Goal: Complete application form

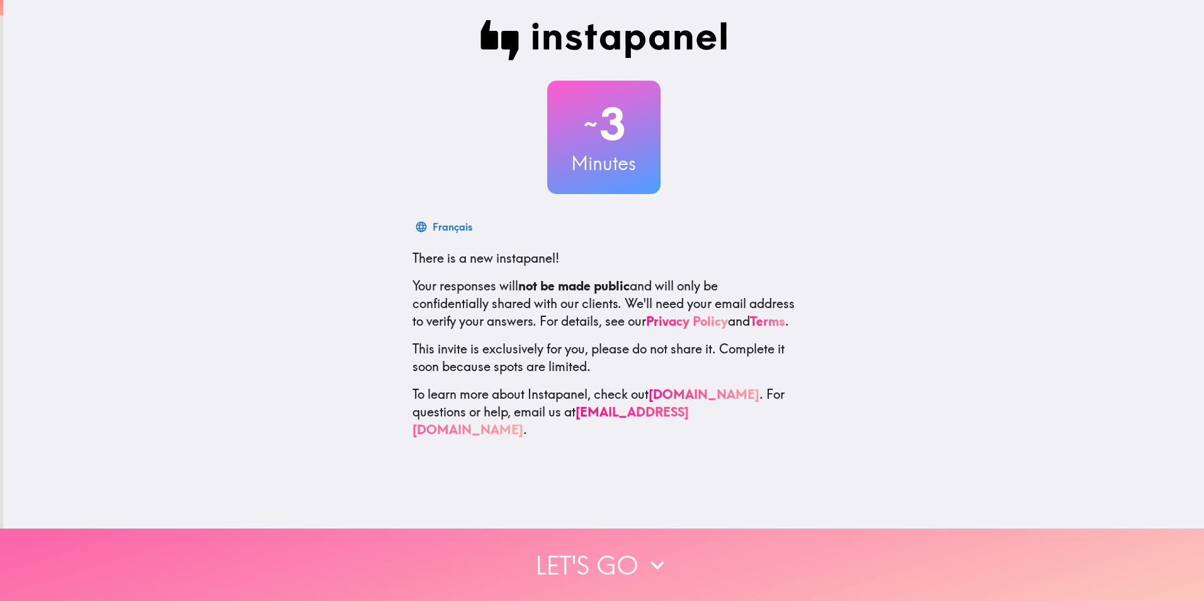
click at [590, 546] on button "Let's go" at bounding box center [602, 564] width 1204 height 72
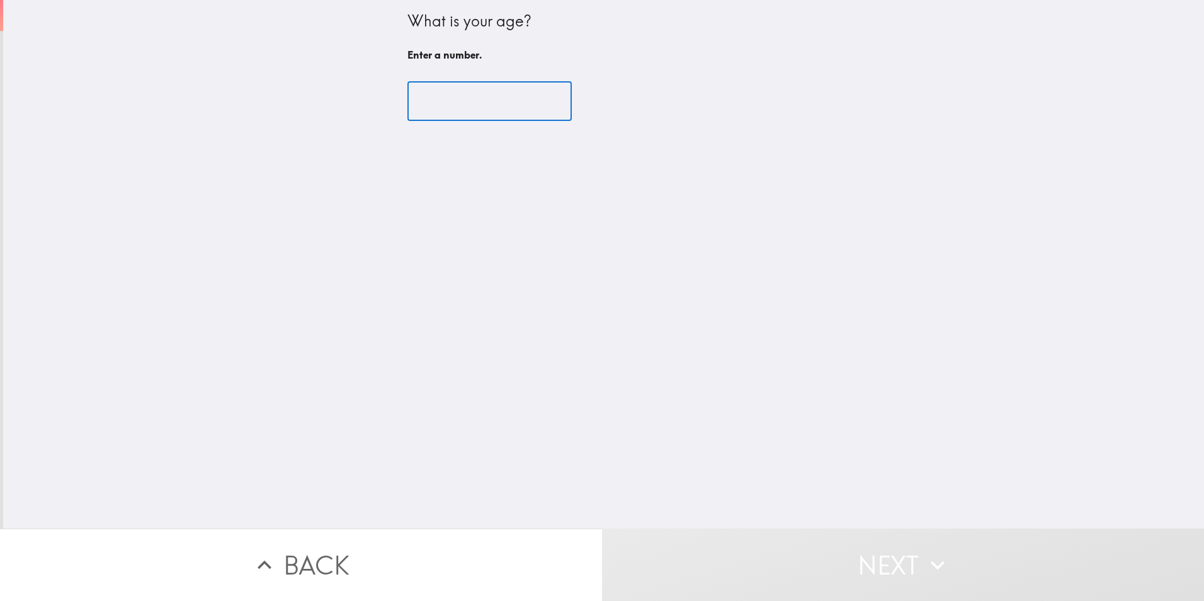
click at [478, 98] on input "number" at bounding box center [489, 101] width 164 height 39
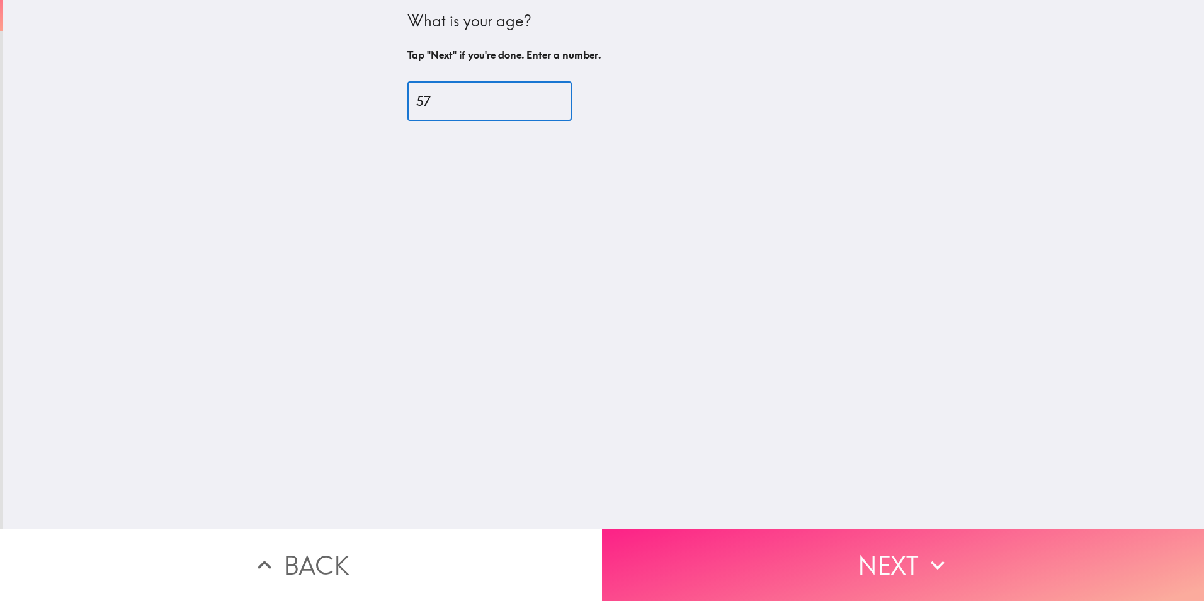
type input "57"
click at [908, 561] on button "Next" at bounding box center [903, 564] width 602 height 72
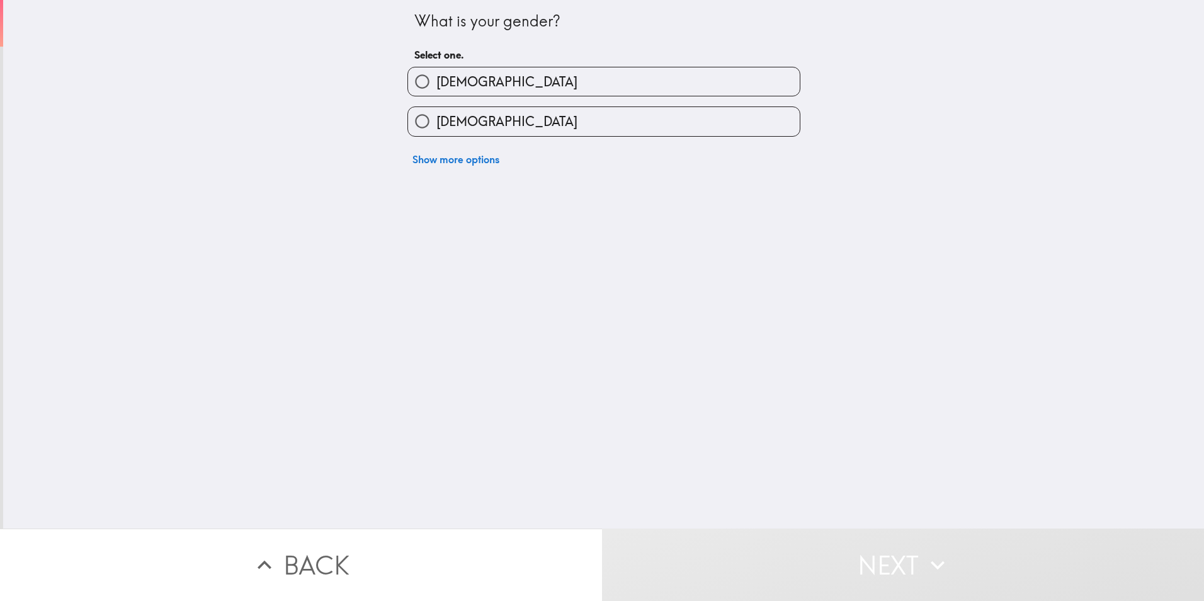
click at [512, 111] on label "[DEMOGRAPHIC_DATA]" at bounding box center [604, 121] width 392 height 28
click at [436, 111] on input "[DEMOGRAPHIC_DATA]" at bounding box center [422, 121] width 28 height 28
radio input "true"
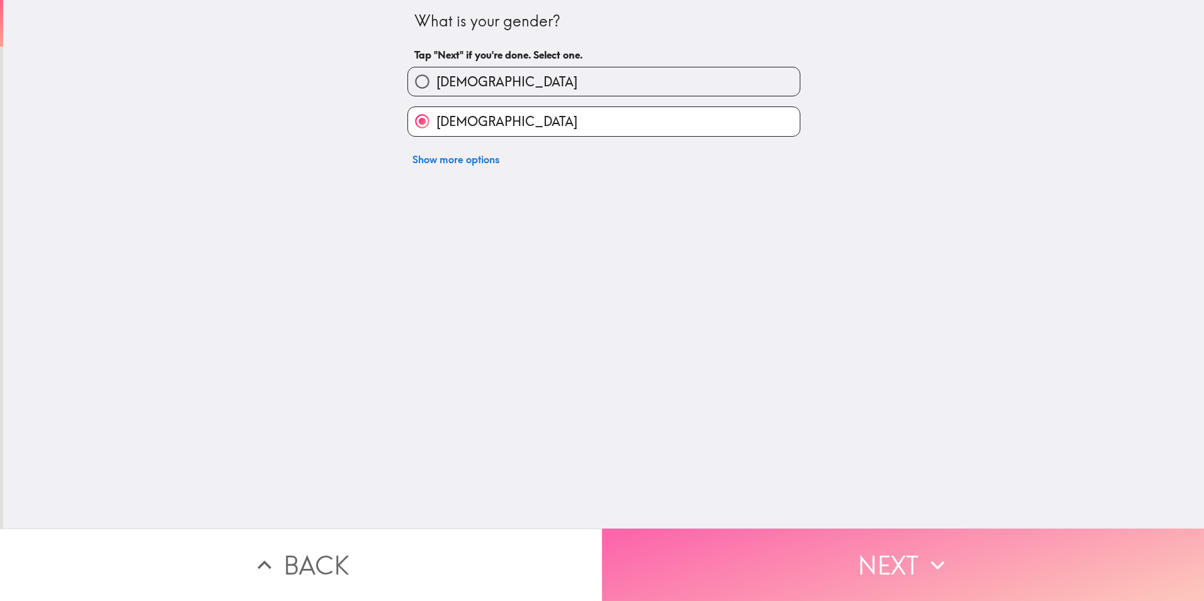
click at [779, 555] on button "Next" at bounding box center [903, 564] width 602 height 72
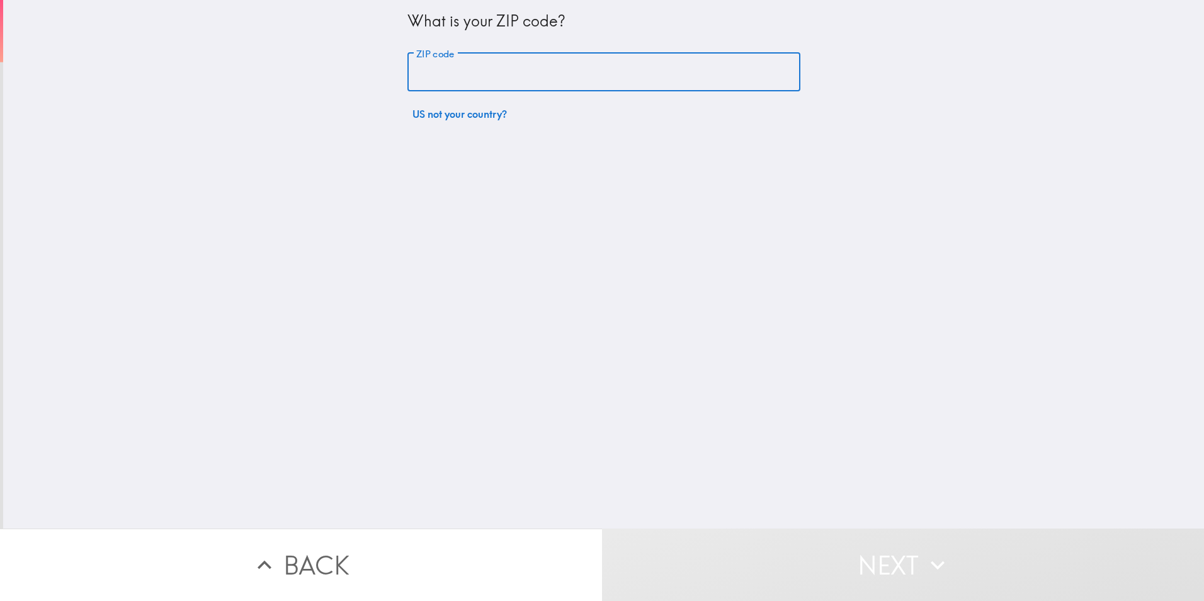
click at [492, 65] on input "ZIP code" at bounding box center [603, 72] width 393 height 39
type input "14513"
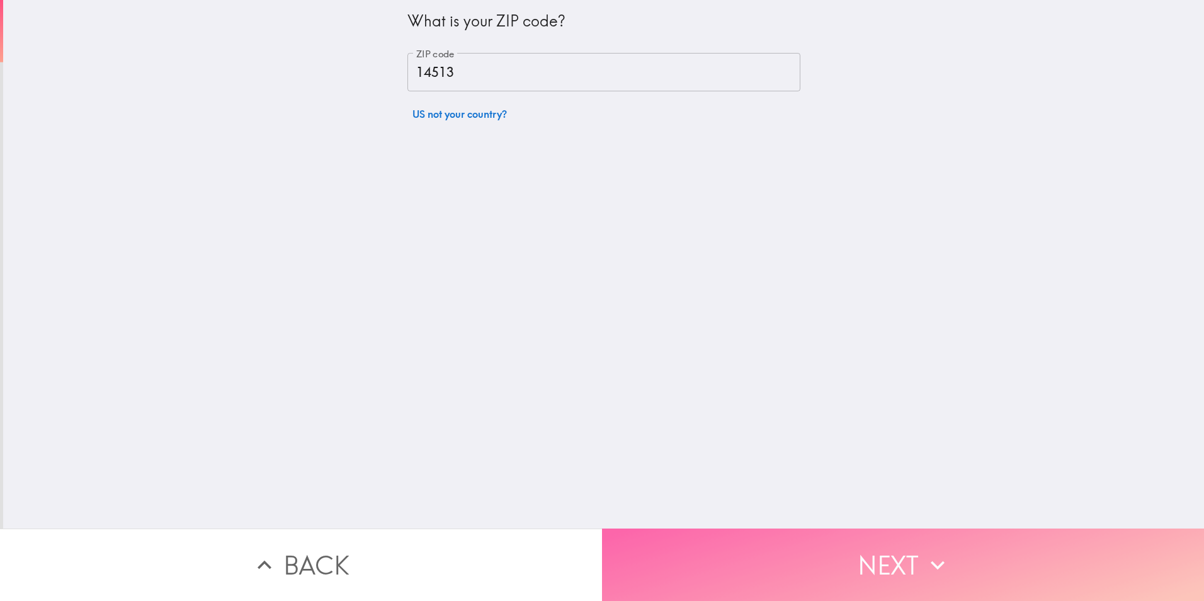
click at [719, 535] on button "Next" at bounding box center [903, 564] width 602 height 72
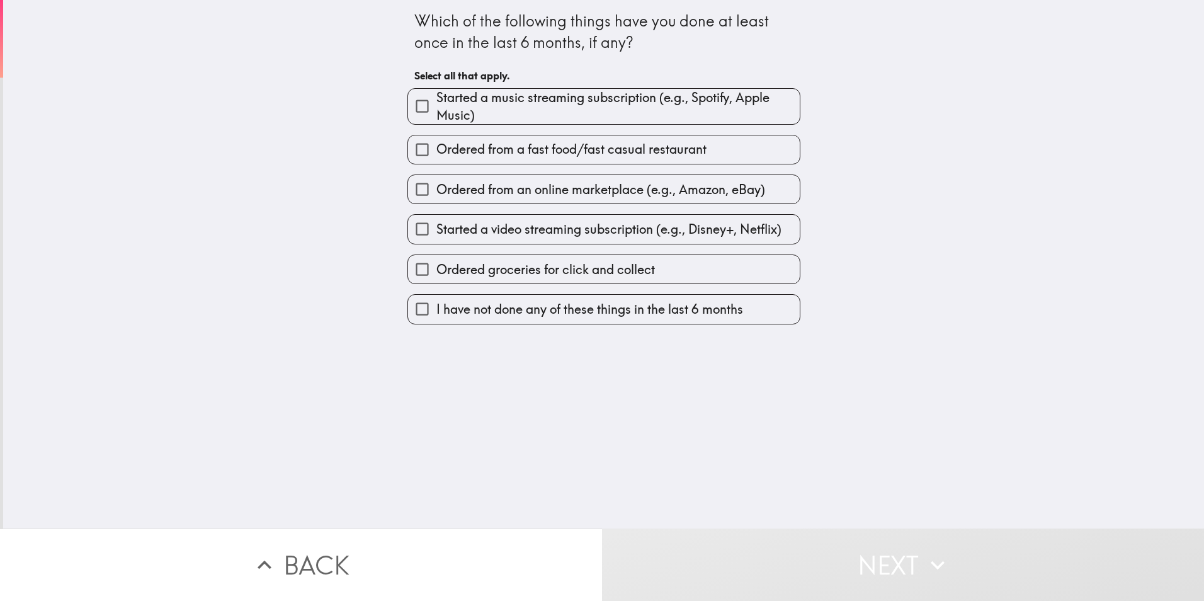
click at [408, 152] on input "Ordered from a fast food/fast casual restaurant" at bounding box center [422, 149] width 28 height 28
checkbox input "true"
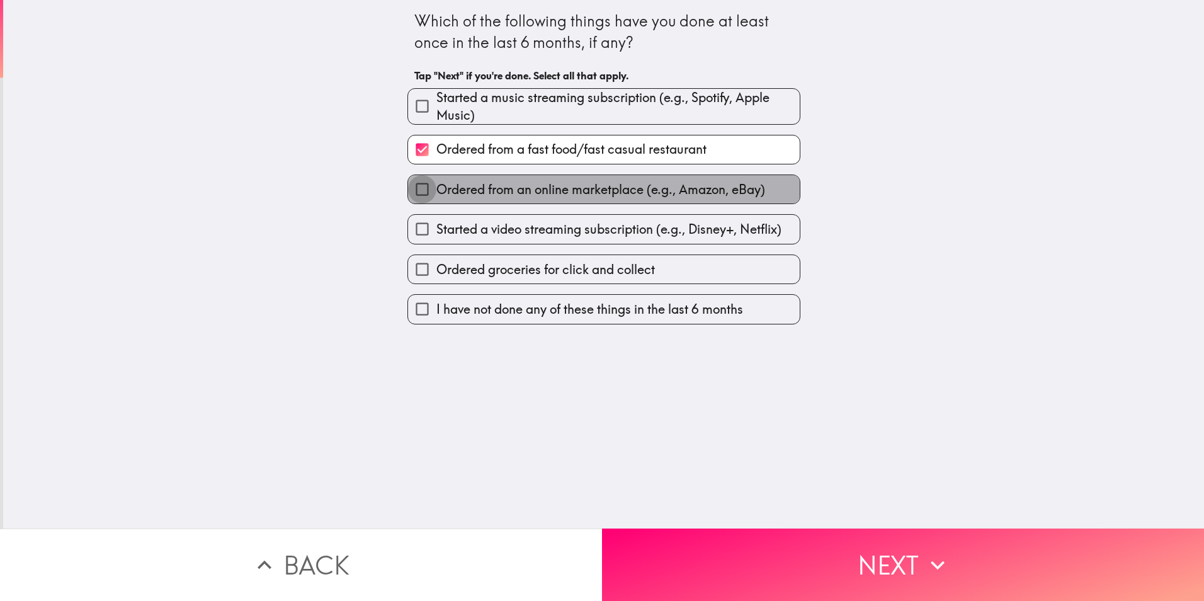
click at [414, 186] on input "Ordered from an online marketplace (e.g., Amazon, eBay)" at bounding box center [422, 189] width 28 height 28
checkbox input "true"
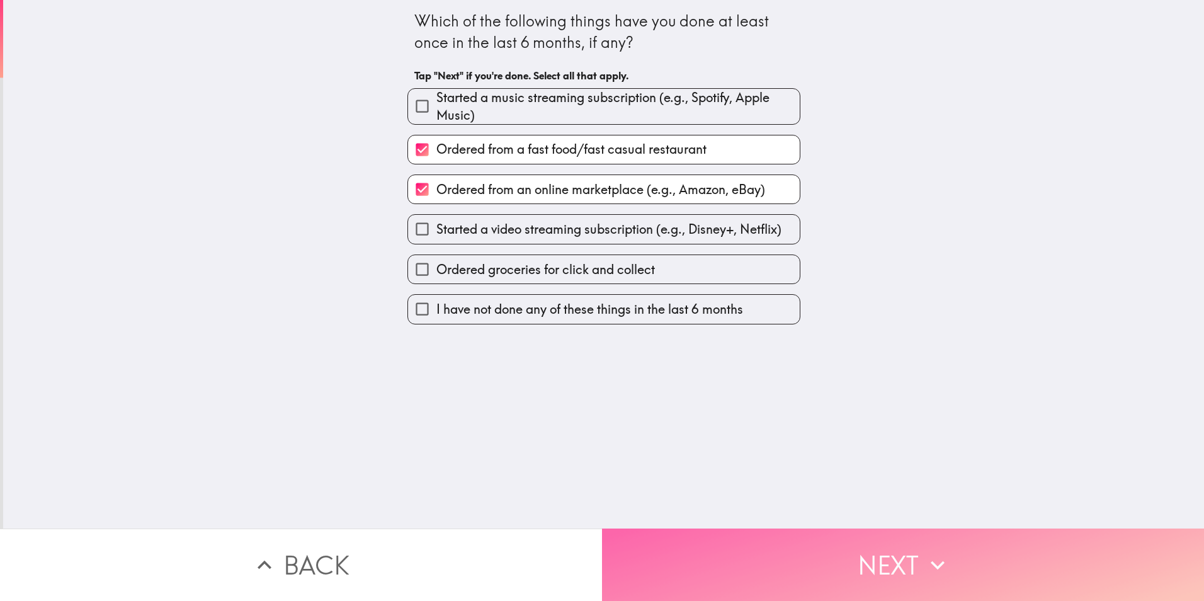
click at [730, 539] on button "Next" at bounding box center [903, 564] width 602 height 72
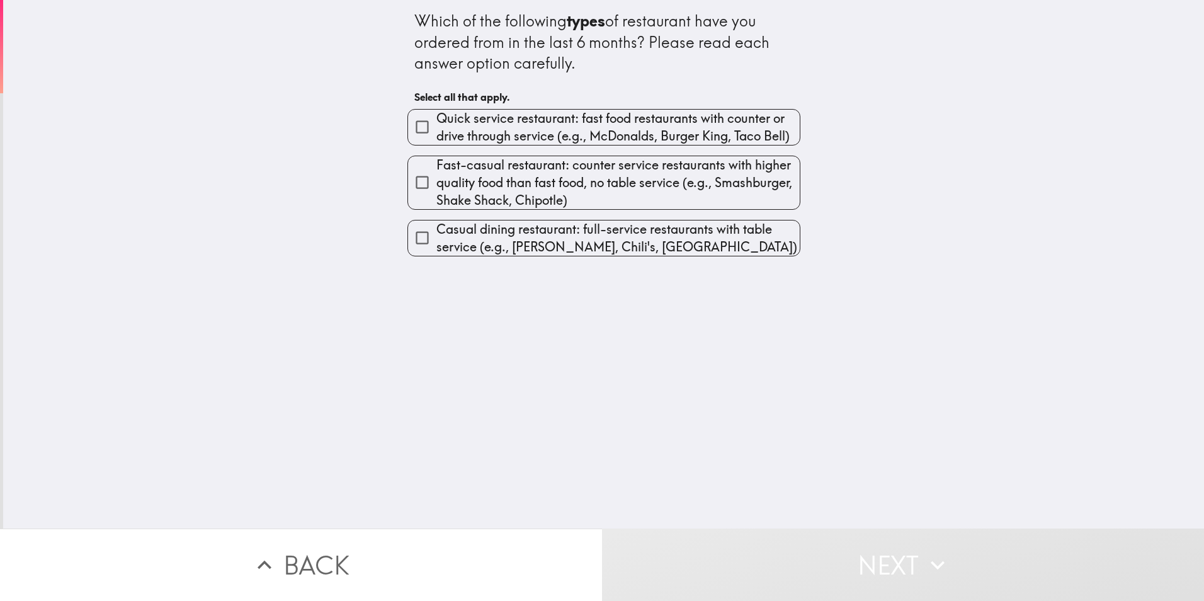
click at [425, 126] on input "Quick service restaurant: fast food restaurants with counter or drive through s…" at bounding box center [422, 127] width 28 height 28
checkbox input "true"
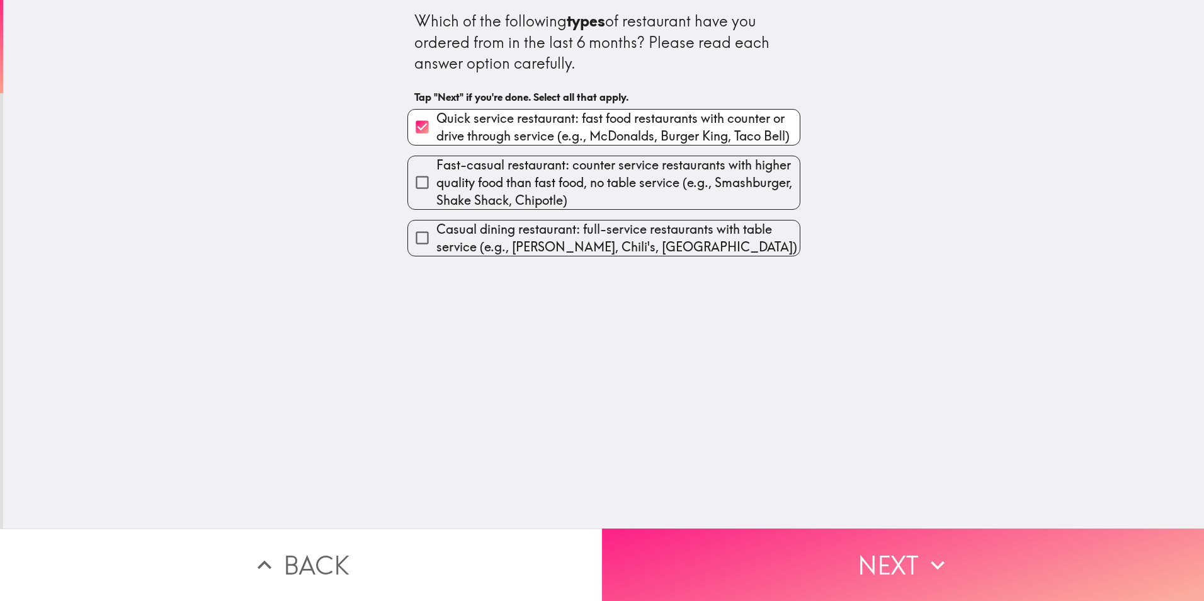
click at [855, 547] on button "Next" at bounding box center [903, 564] width 602 height 72
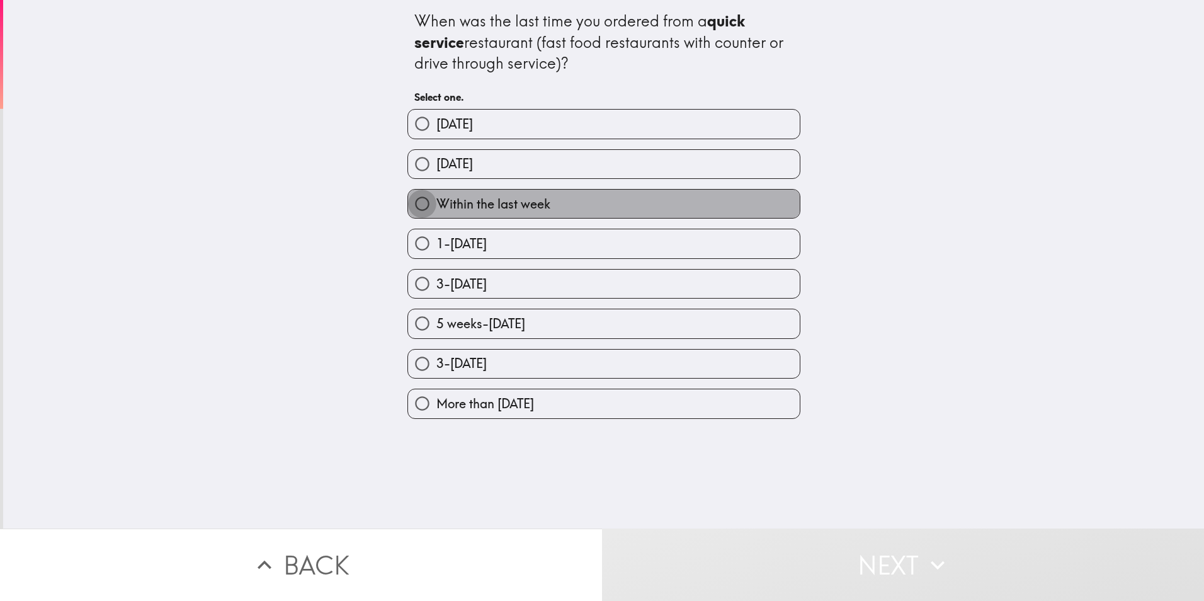
click at [422, 201] on input "Within the last week" at bounding box center [422, 203] width 28 height 28
radio input "true"
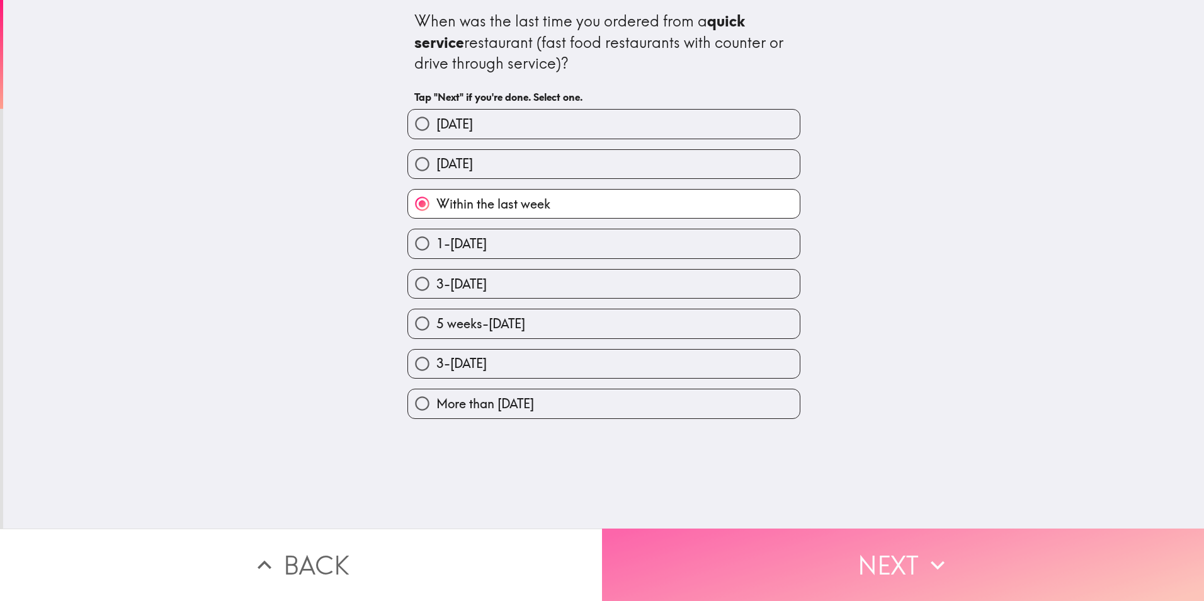
click at [767, 553] on button "Next" at bounding box center [903, 564] width 602 height 72
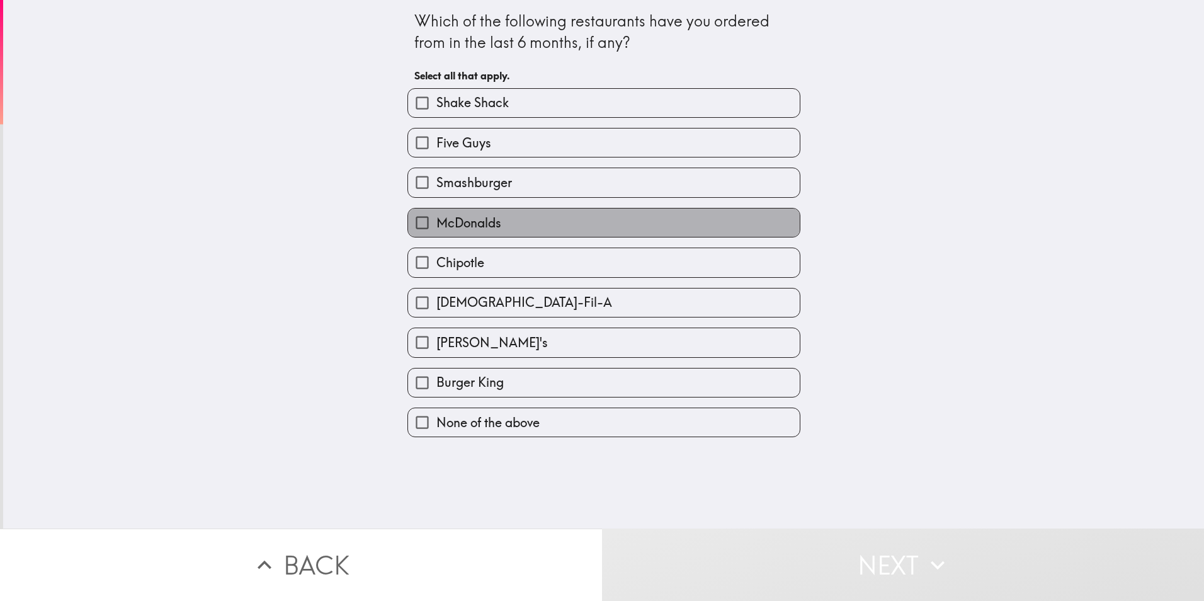
click at [442, 220] on span "McDonalds" at bounding box center [468, 223] width 65 height 18
click at [436, 220] on input "McDonalds" at bounding box center [422, 222] width 28 height 28
checkbox input "true"
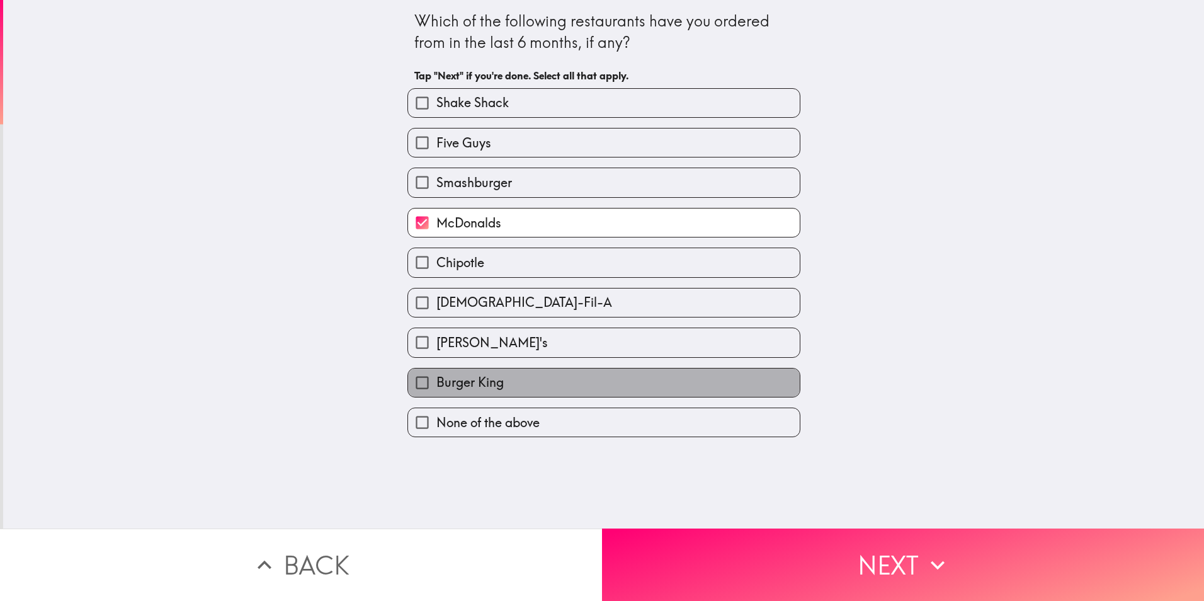
click at [456, 386] on span "Burger King" at bounding box center [469, 382] width 67 height 18
click at [436, 386] on input "Burger King" at bounding box center [422, 382] width 28 height 28
checkbox input "true"
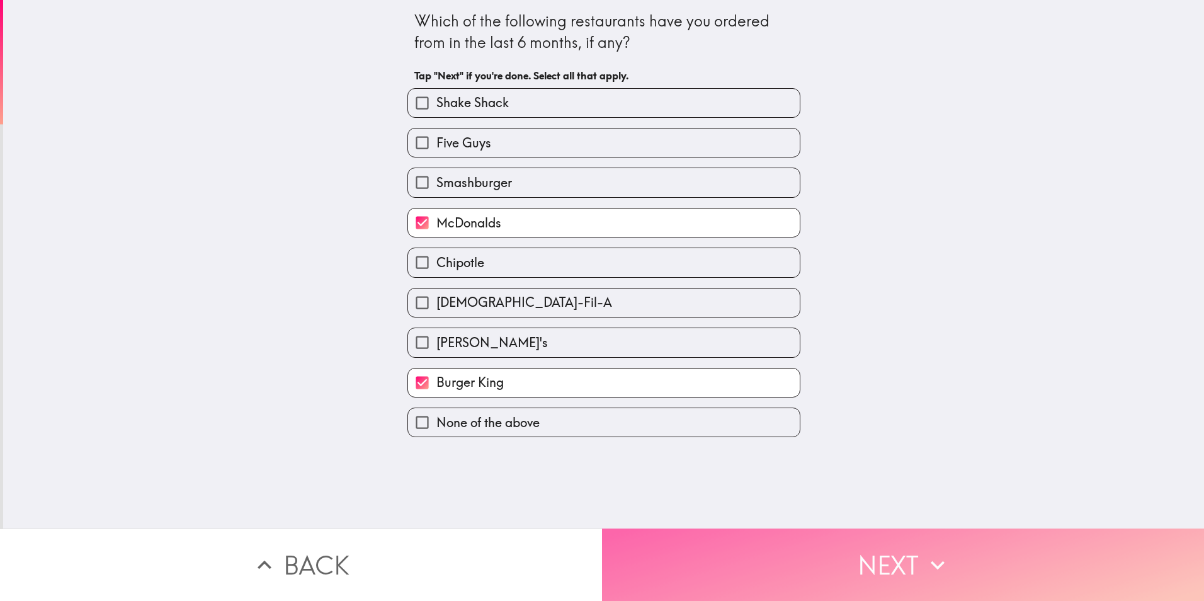
click at [727, 549] on button "Next" at bounding box center [903, 564] width 602 height 72
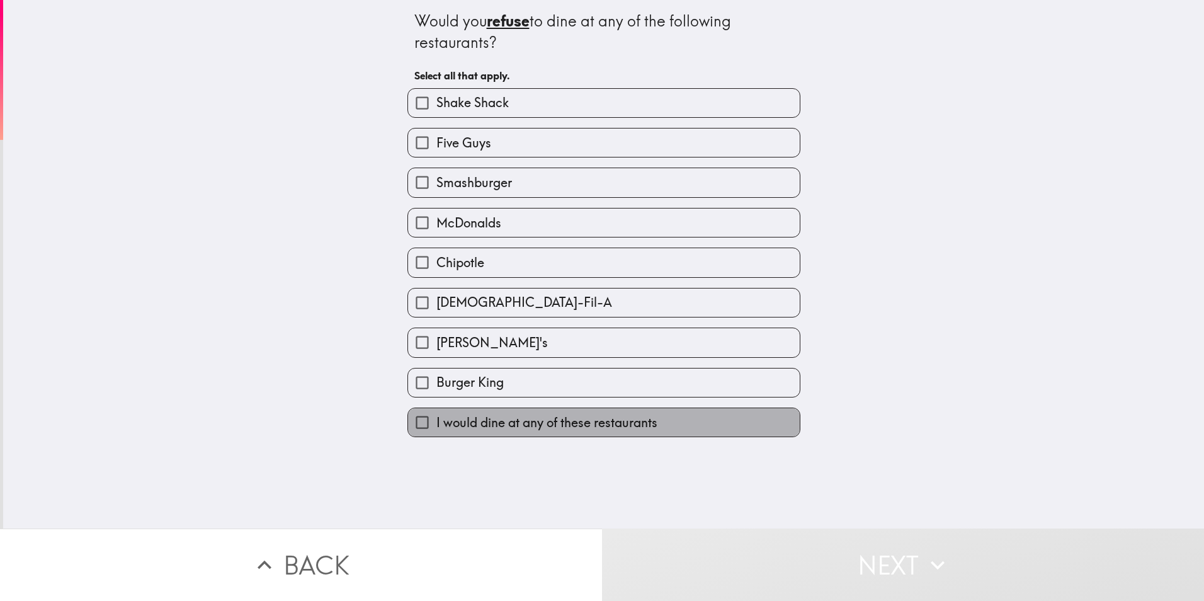
click at [567, 420] on span "I would dine at any of these restaurants" at bounding box center [546, 423] width 221 height 18
click at [436, 420] on input "I would dine at any of these restaurants" at bounding box center [422, 422] width 28 height 28
checkbox input "true"
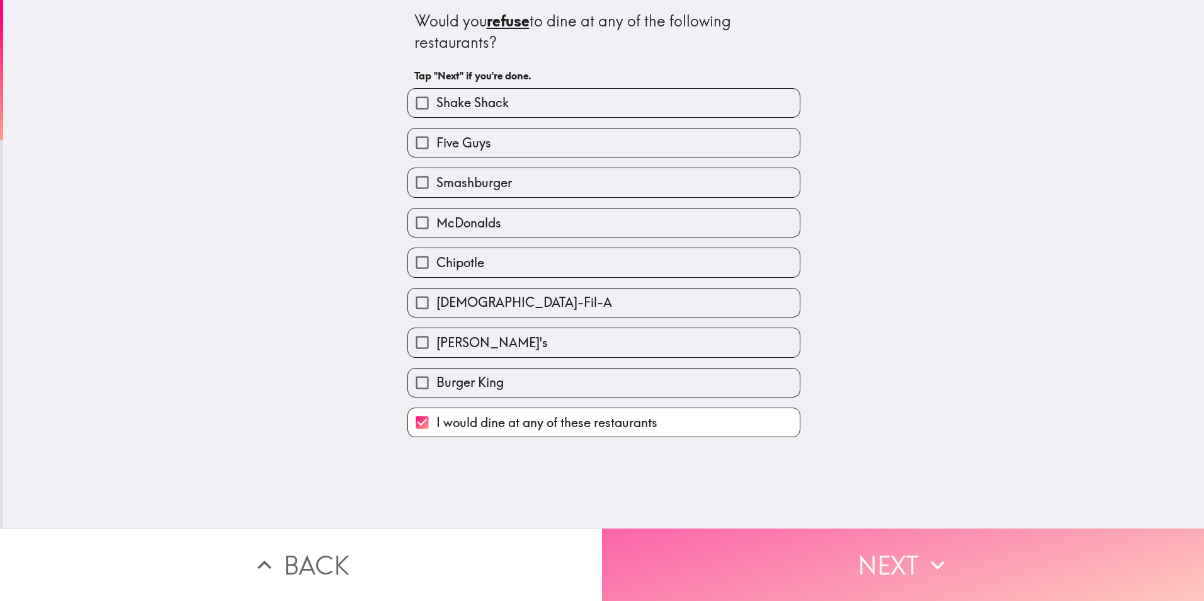
click at [818, 560] on button "Next" at bounding box center [903, 564] width 602 height 72
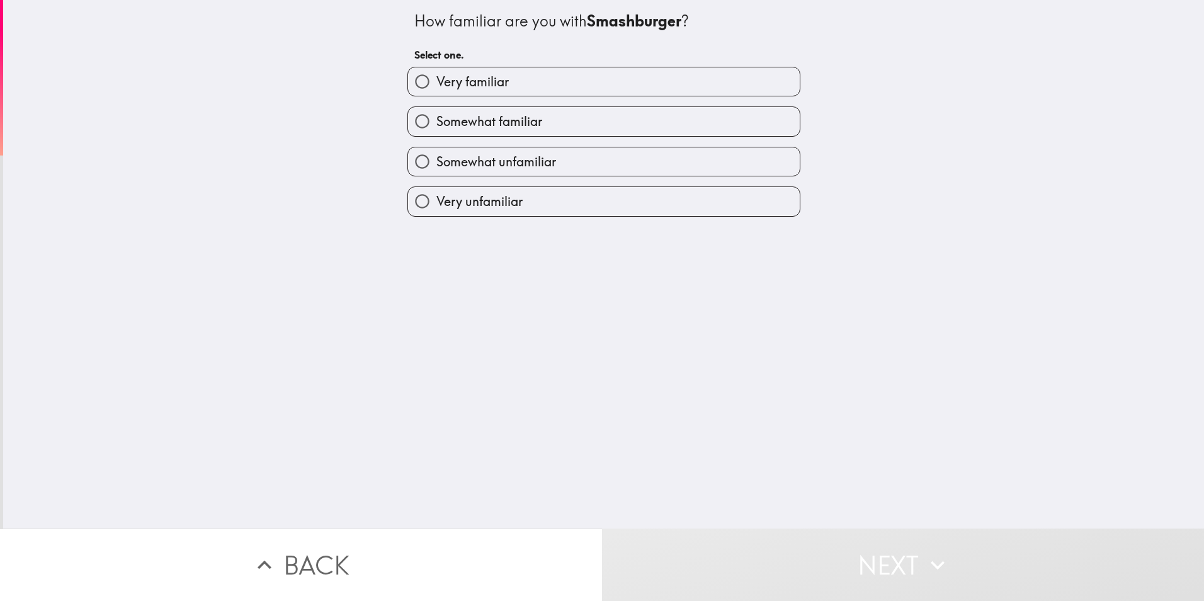
click at [550, 170] on label "Somewhat unfamiliar" at bounding box center [604, 161] width 392 height 28
click at [436, 170] on input "Somewhat unfamiliar" at bounding box center [422, 161] width 28 height 28
radio input "true"
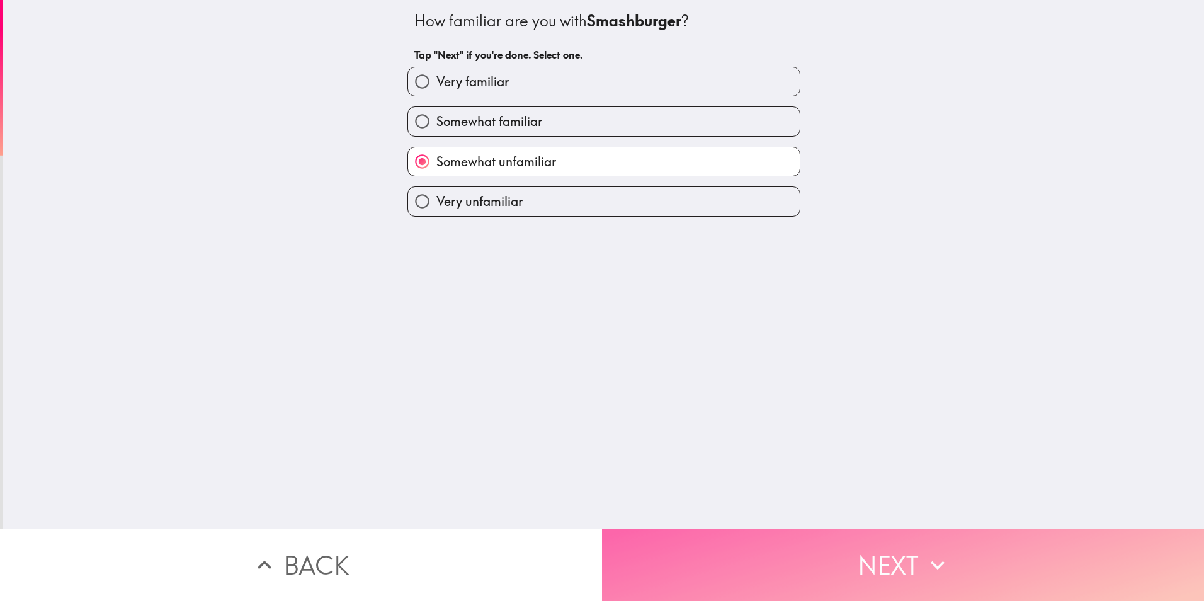
click at [640, 556] on button "Next" at bounding box center [903, 564] width 602 height 72
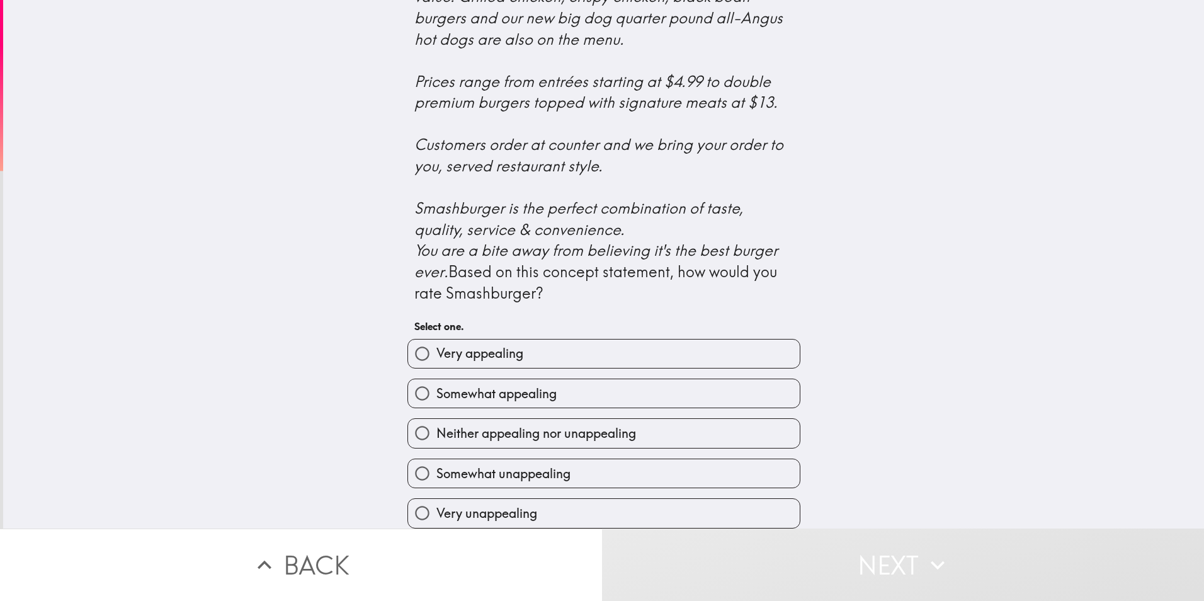
scroll to position [378, 0]
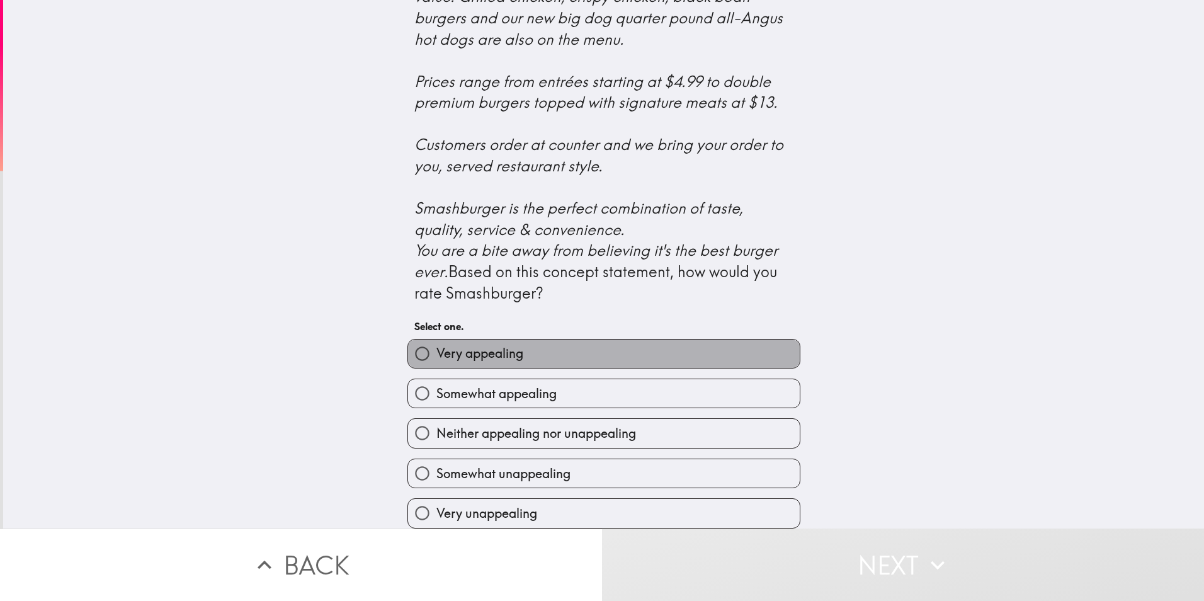
click at [436, 362] on span "Very appealing" at bounding box center [479, 353] width 87 height 18
click at [435, 368] on input "Very appealing" at bounding box center [422, 353] width 28 height 28
radio input "true"
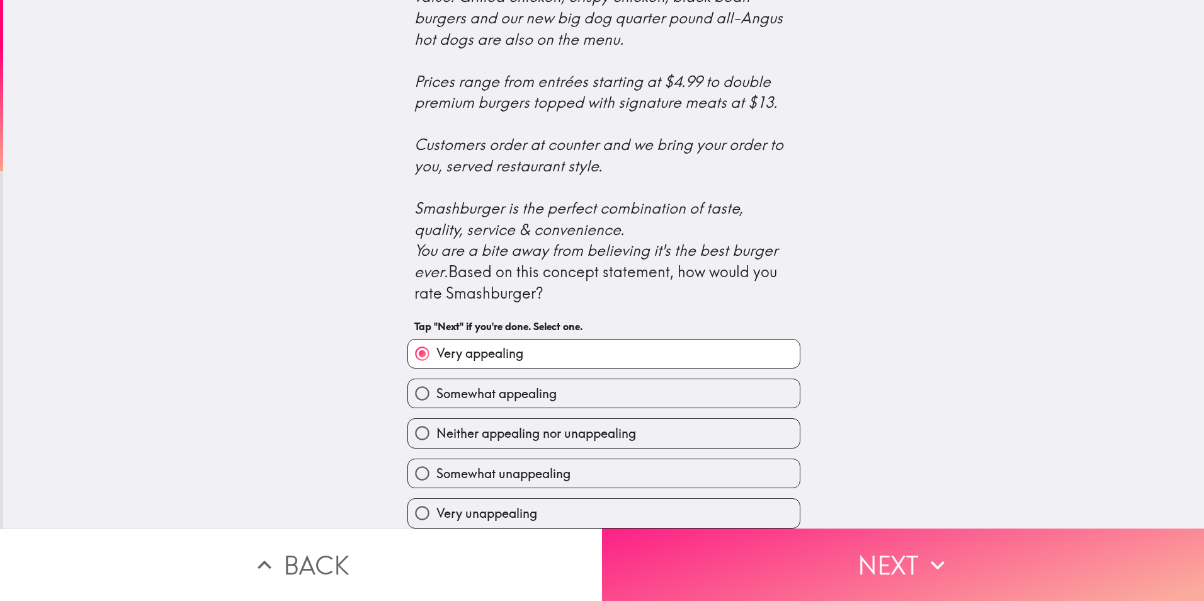
click at [758, 558] on button "Next" at bounding box center [903, 564] width 602 height 72
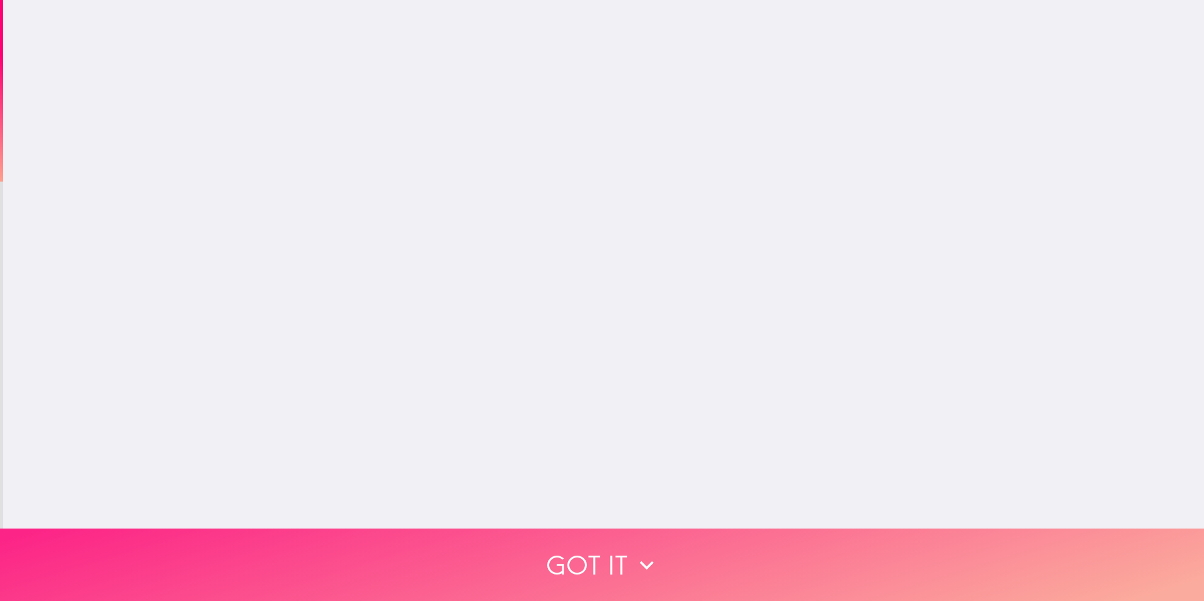
scroll to position [0, 0]
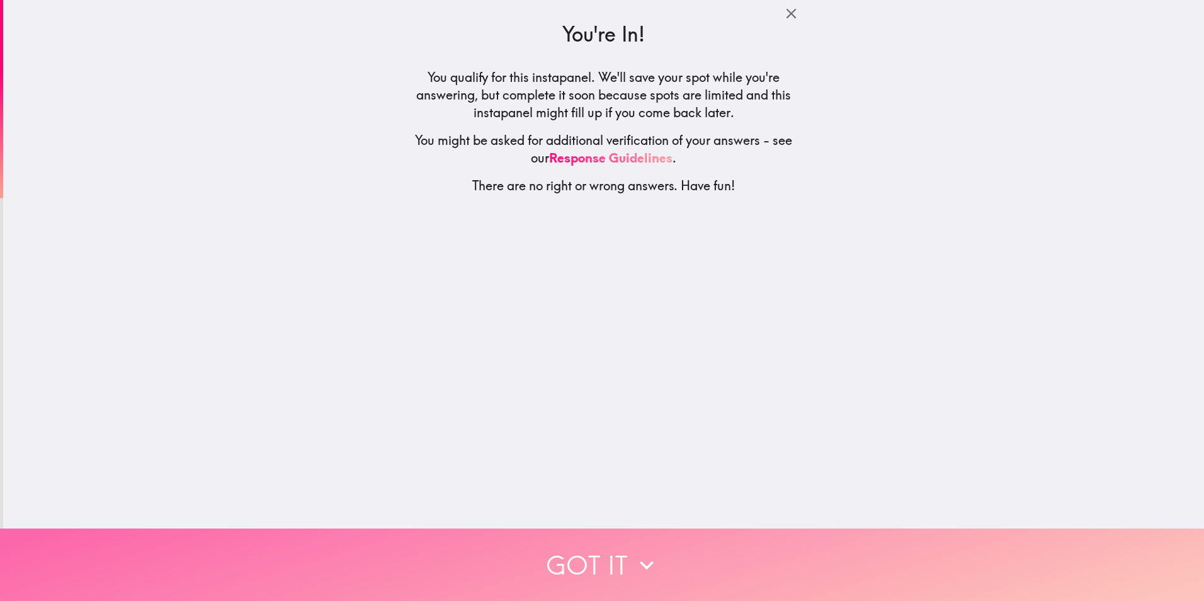
click at [595, 552] on button "Got it" at bounding box center [602, 564] width 1204 height 72
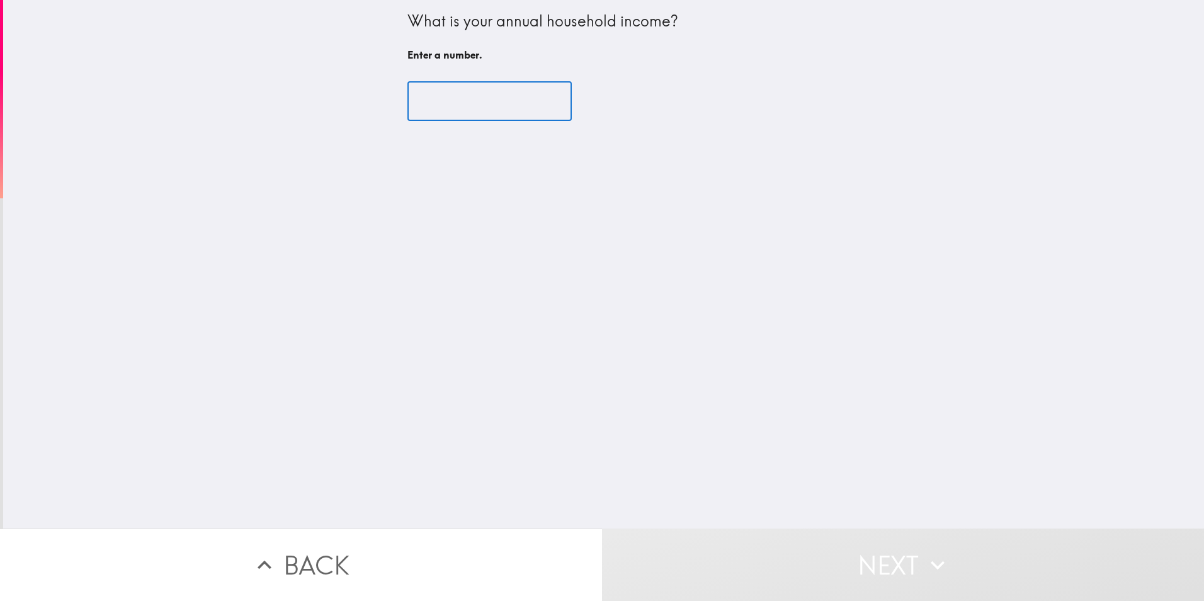
click at [465, 94] on input "number" at bounding box center [489, 101] width 164 height 39
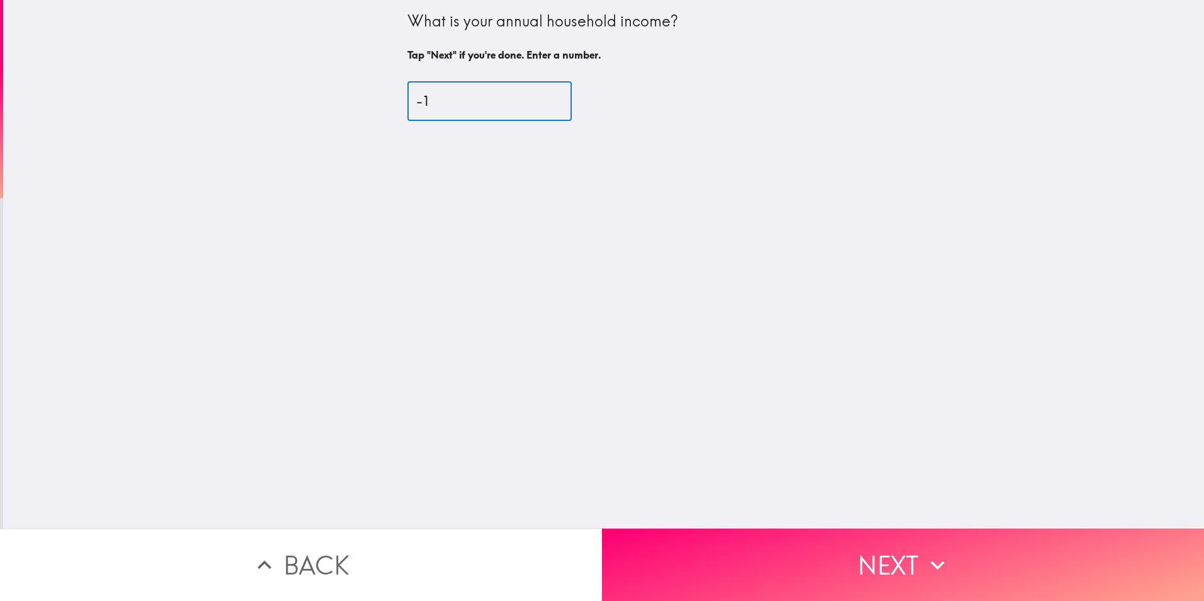
click at [538, 103] on input "-1" at bounding box center [489, 101] width 164 height 39
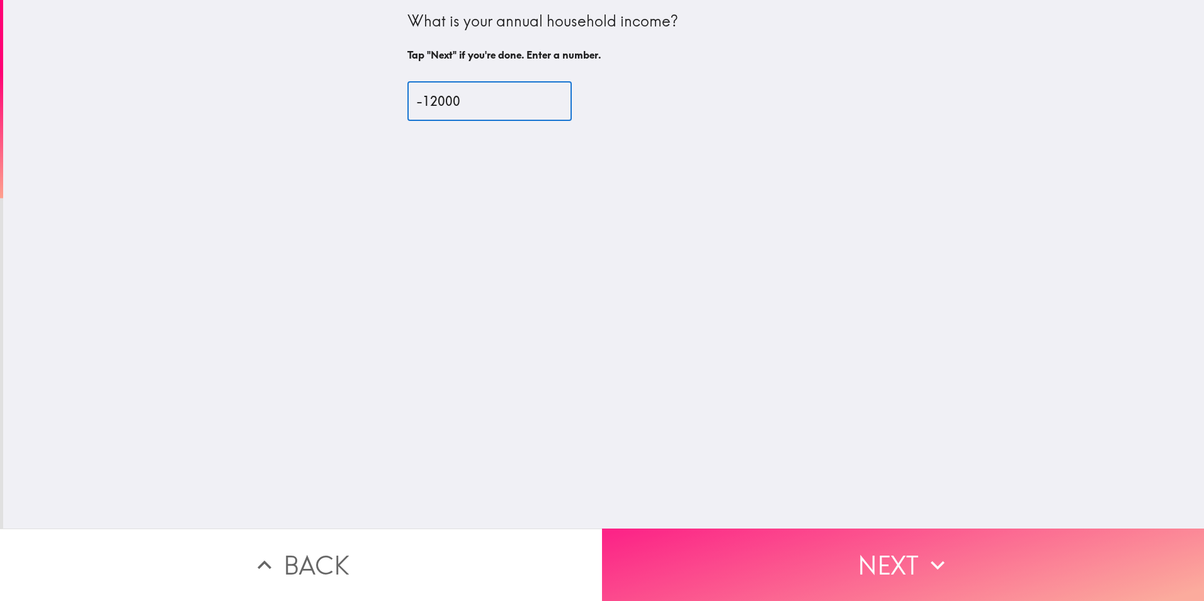
type input "-12000"
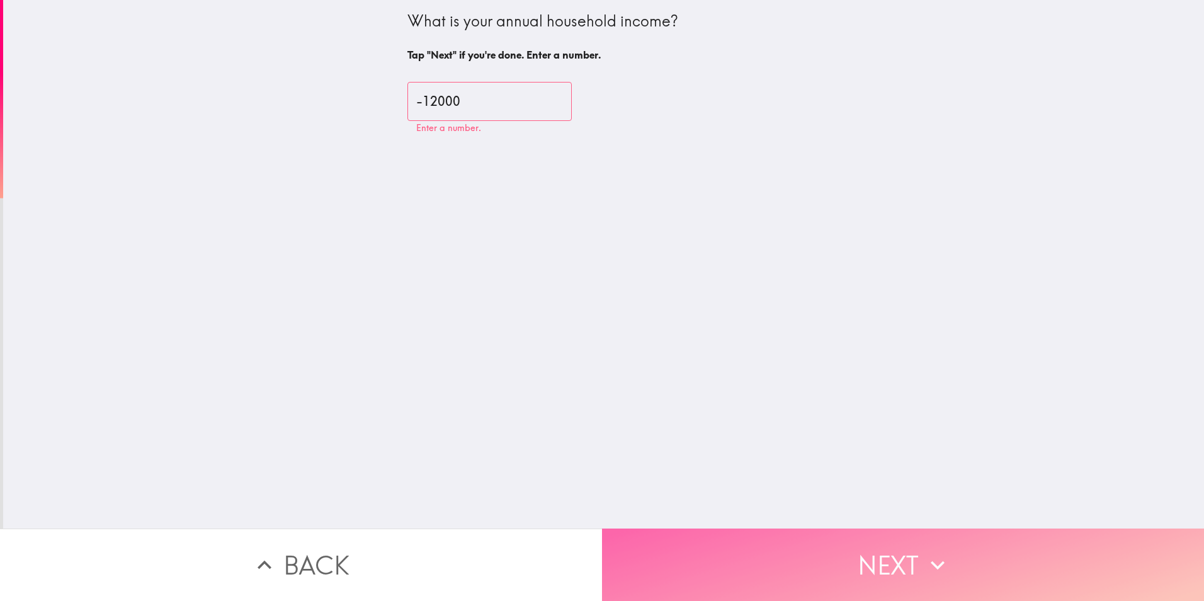
click at [813, 548] on button "Next" at bounding box center [903, 564] width 602 height 72
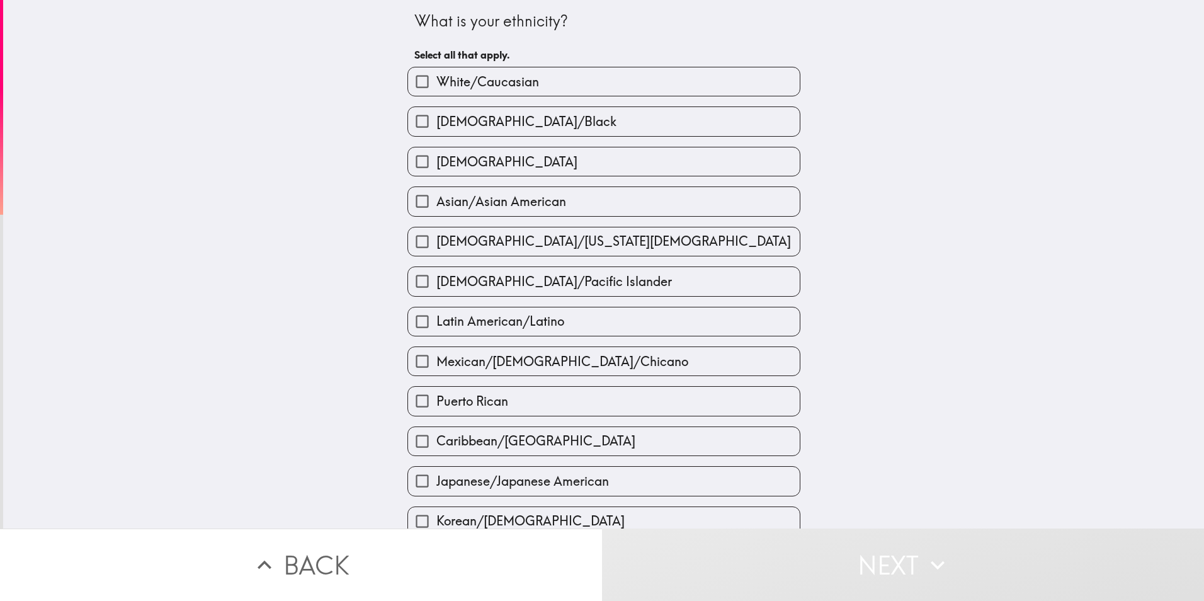
click at [546, 72] on label "White/Caucasian" at bounding box center [604, 81] width 392 height 28
click at [436, 72] on input "White/Caucasian" at bounding box center [422, 81] width 28 height 28
checkbox input "true"
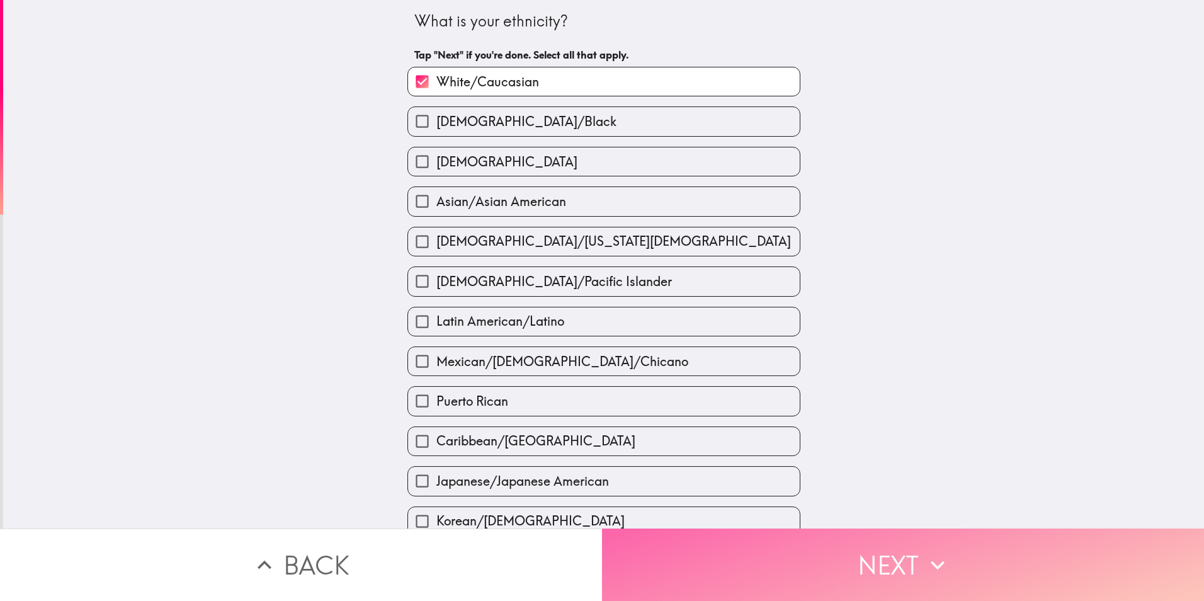
click at [827, 553] on button "Next" at bounding box center [903, 564] width 602 height 72
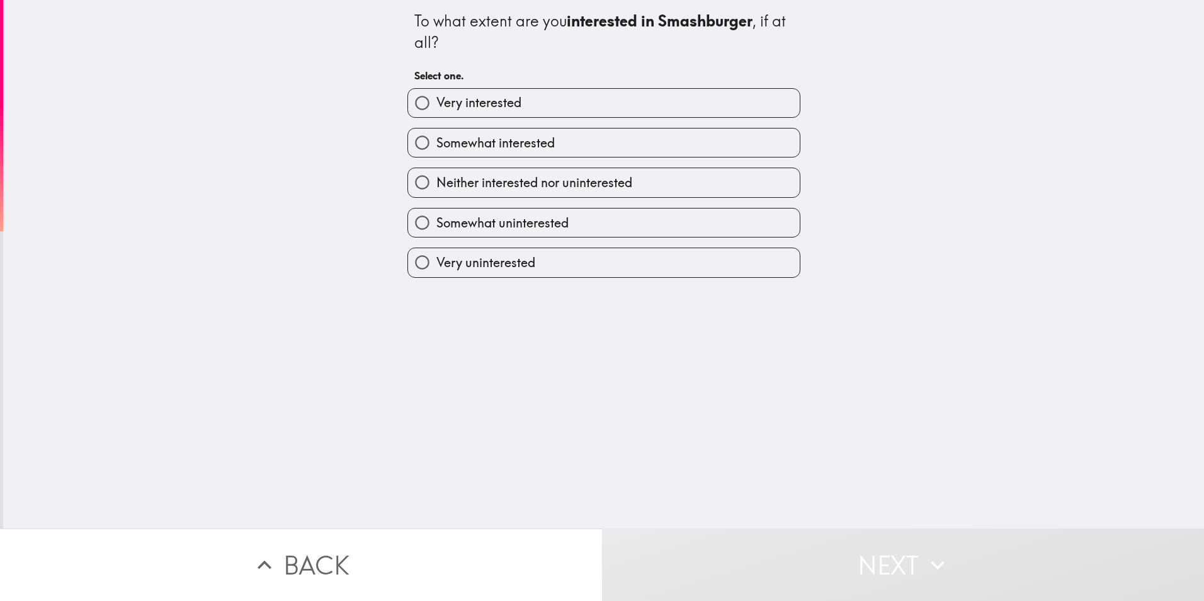
click at [496, 146] on span "Somewhat interested" at bounding box center [495, 143] width 118 height 18
click at [436, 146] on input "Somewhat interested" at bounding box center [422, 142] width 28 height 28
radio input "true"
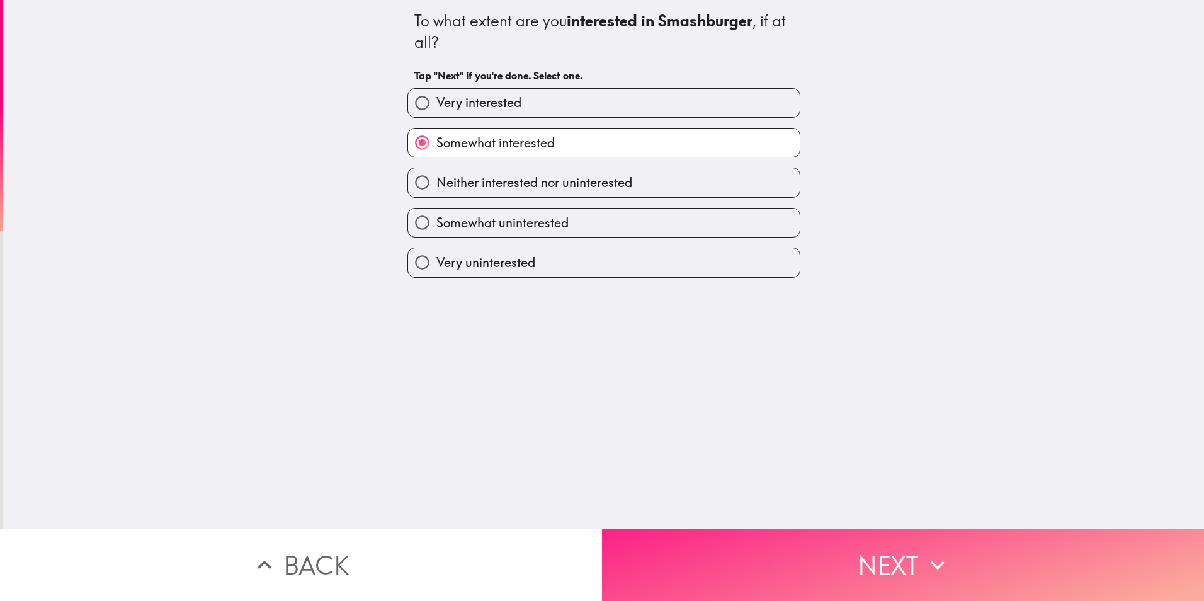
click at [701, 557] on button "Next" at bounding box center [903, 564] width 602 height 72
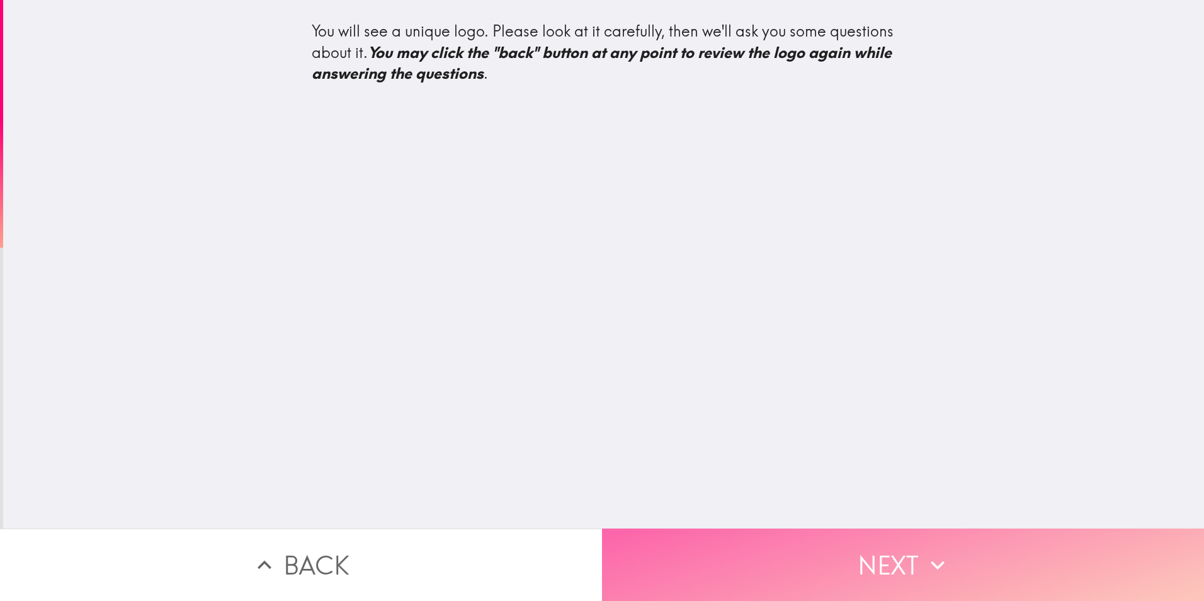
click at [753, 565] on button "Next" at bounding box center [903, 564] width 602 height 72
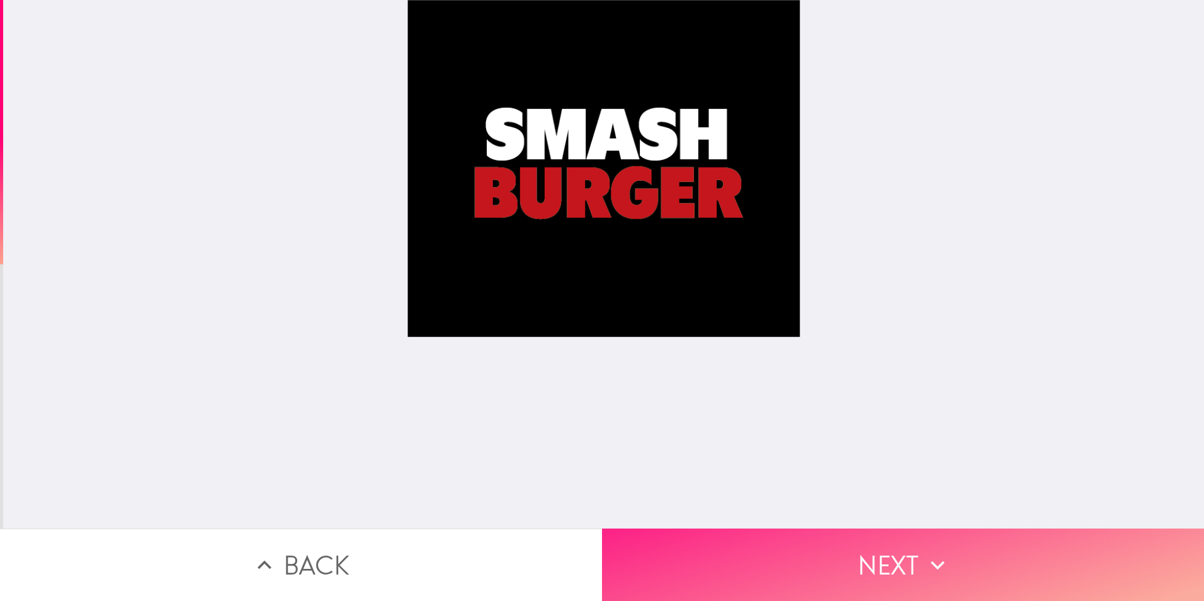
click at [718, 555] on button "Next" at bounding box center [903, 564] width 602 height 72
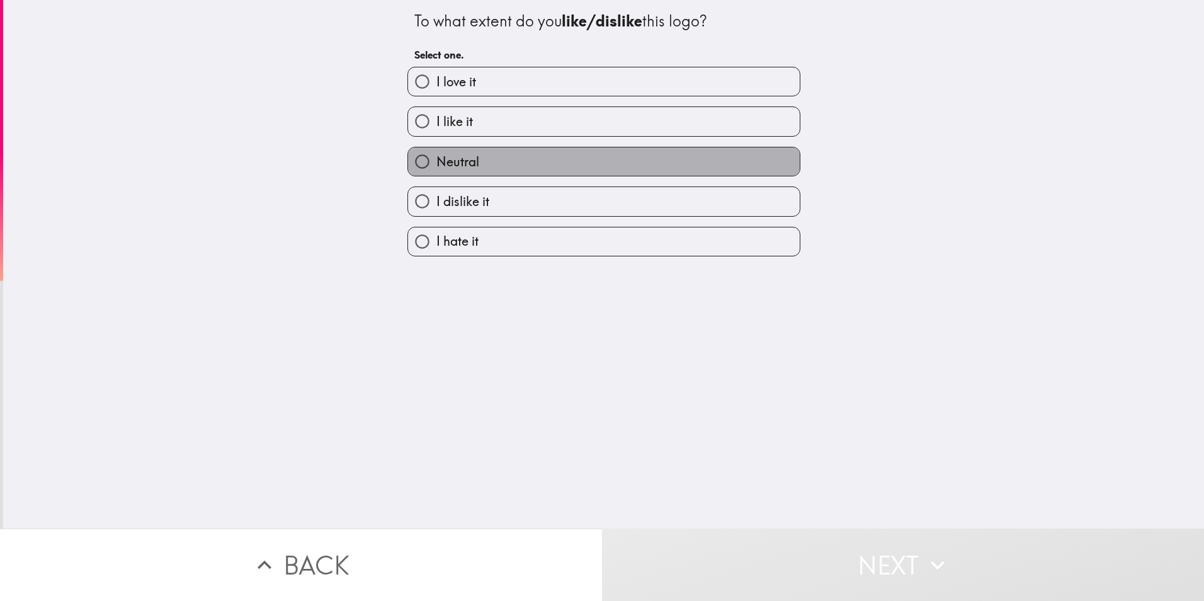
click at [488, 157] on label "Neutral" at bounding box center [604, 161] width 392 height 28
click at [436, 157] on input "Neutral" at bounding box center [422, 161] width 28 height 28
radio input "true"
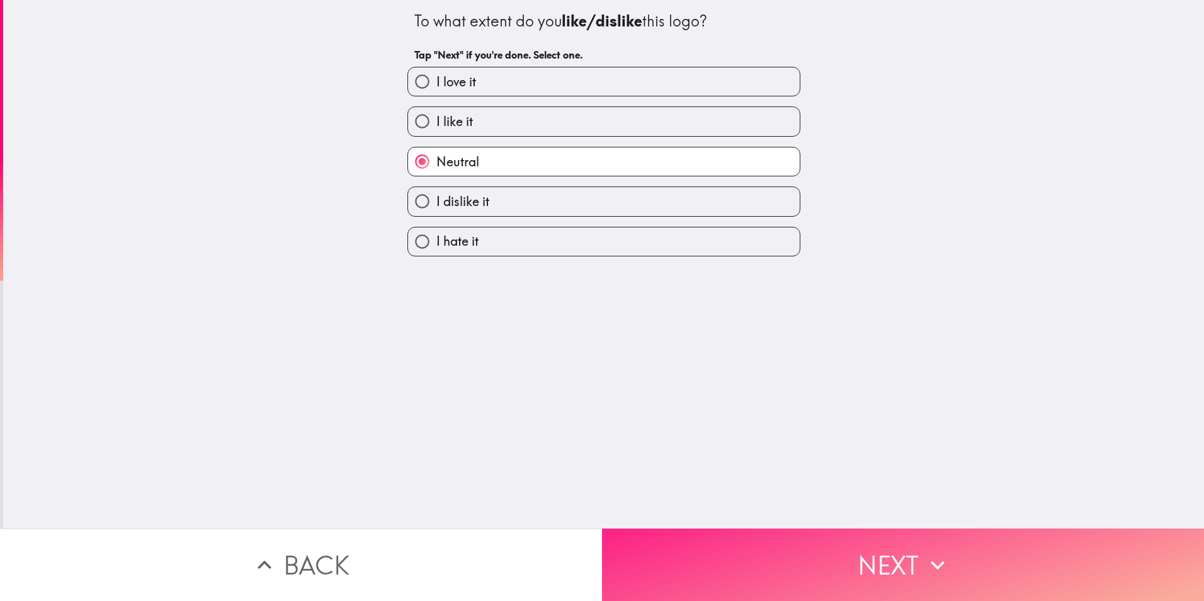
click at [728, 560] on button "Next" at bounding box center [903, 564] width 602 height 72
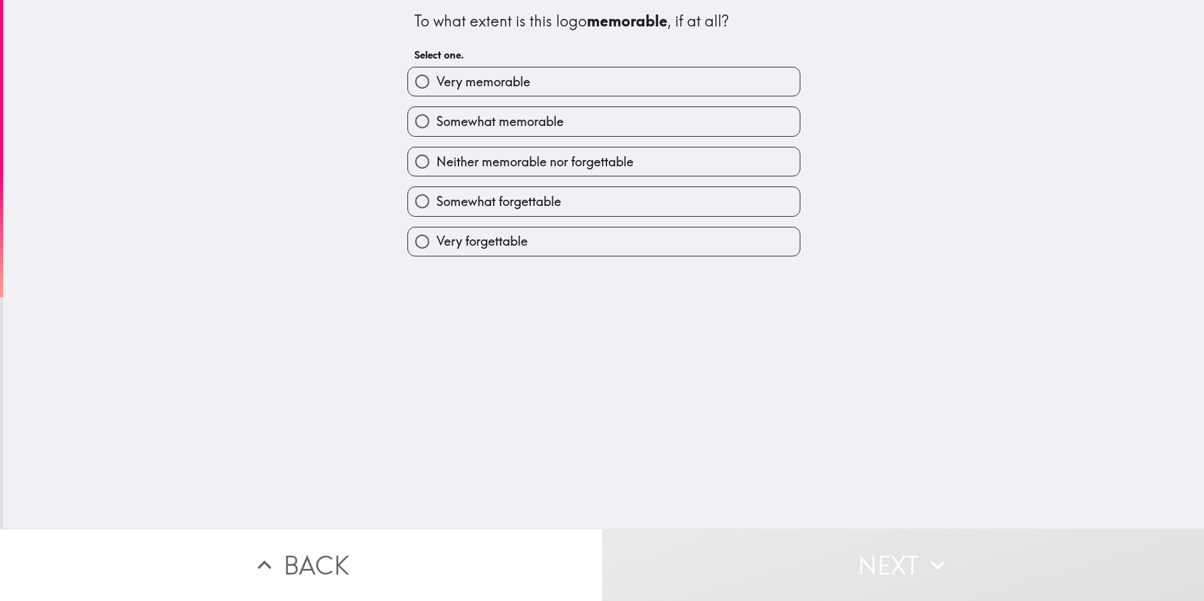
click at [478, 164] on span "Neither memorable nor forgettable" at bounding box center [534, 162] width 197 height 18
click at [436, 164] on input "Neither memorable nor forgettable" at bounding box center [422, 161] width 28 height 28
radio input "true"
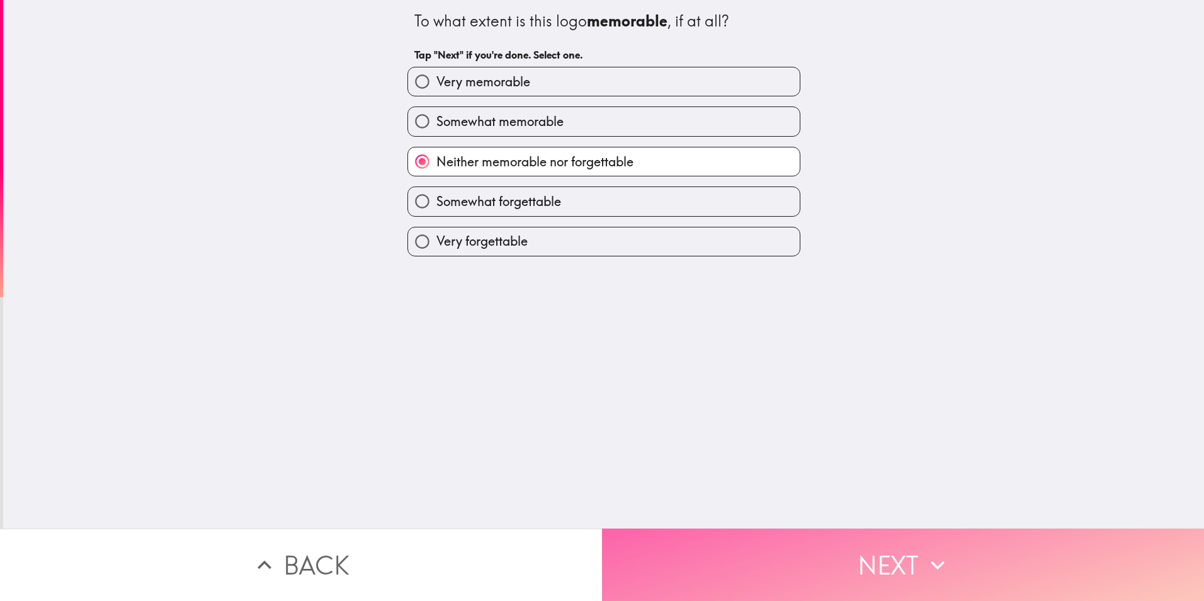
click at [774, 559] on button "Next" at bounding box center [903, 564] width 602 height 72
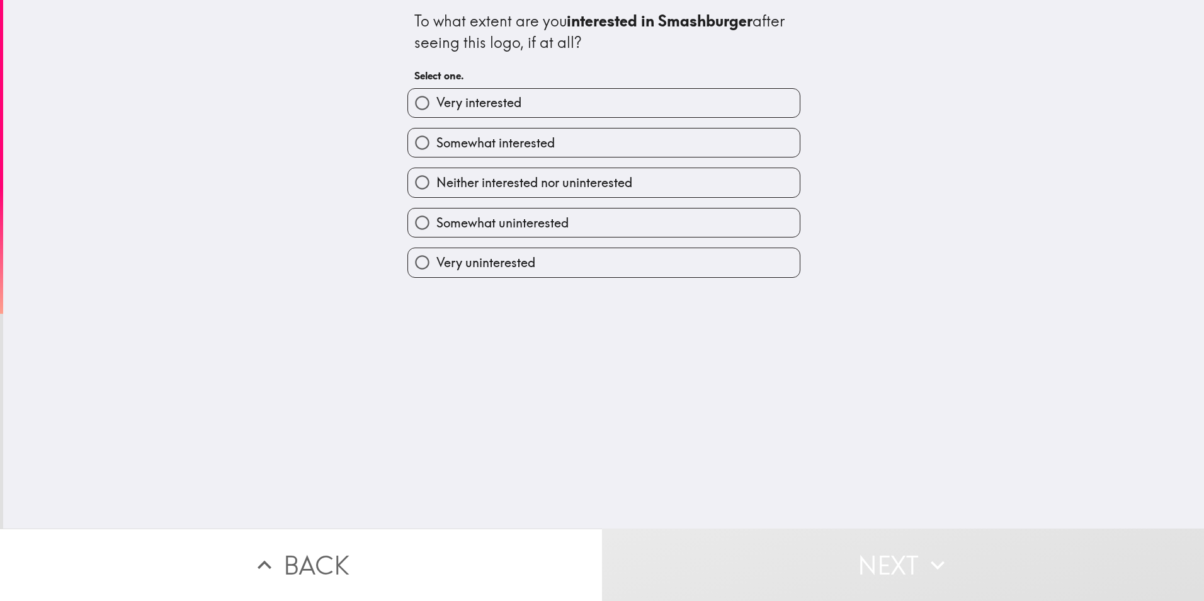
click at [490, 178] on span "Neither interested nor uninterested" at bounding box center [534, 183] width 196 height 18
click at [436, 178] on input "Neither interested nor uninterested" at bounding box center [422, 182] width 28 height 28
radio input "true"
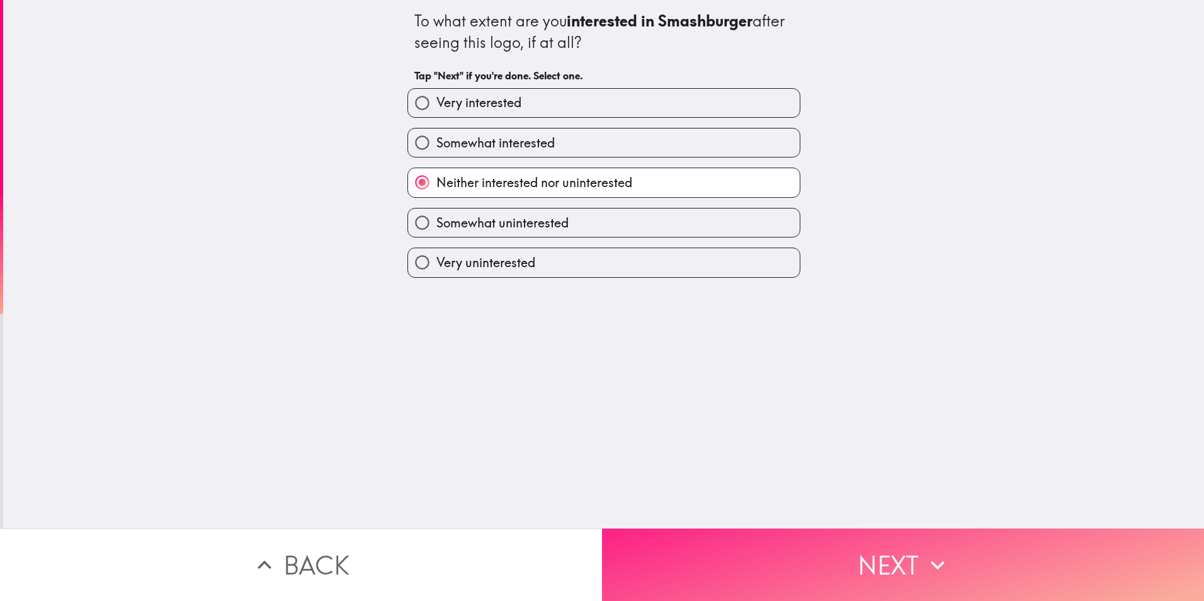
click at [747, 556] on button "Next" at bounding box center [903, 564] width 602 height 72
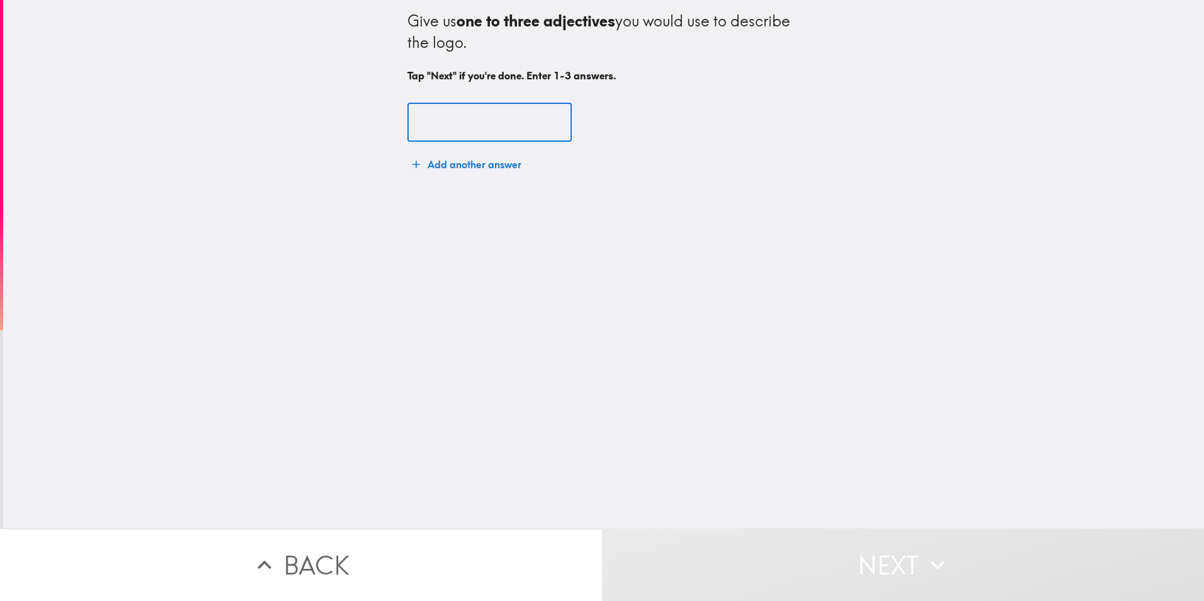
click at [461, 116] on input "text" at bounding box center [489, 122] width 164 height 39
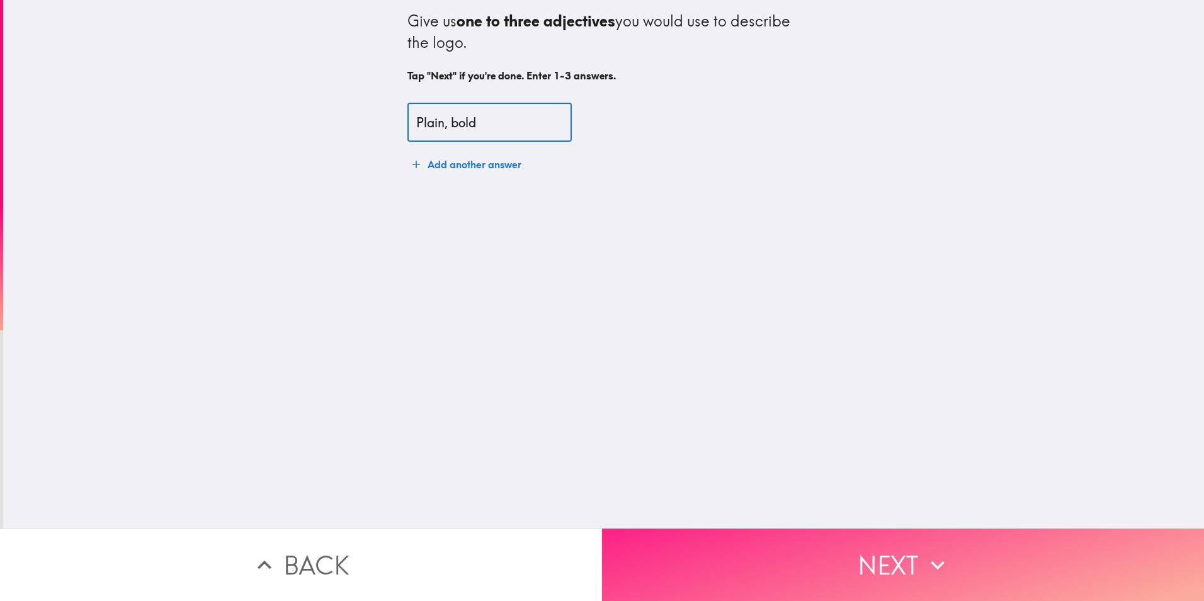
type input "Plain, bold"
click at [706, 551] on button "Next" at bounding box center [903, 564] width 602 height 72
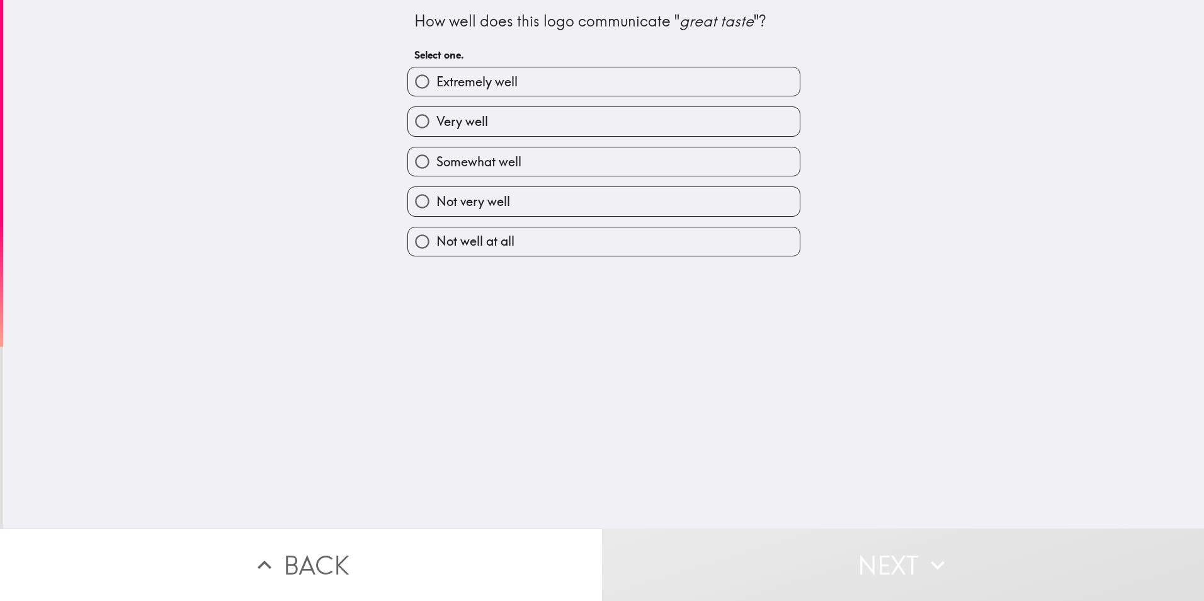
click at [443, 199] on span "Not very well" at bounding box center [473, 202] width 74 height 18
click at [436, 199] on input "Not very well" at bounding box center [422, 201] width 28 height 28
radio input "true"
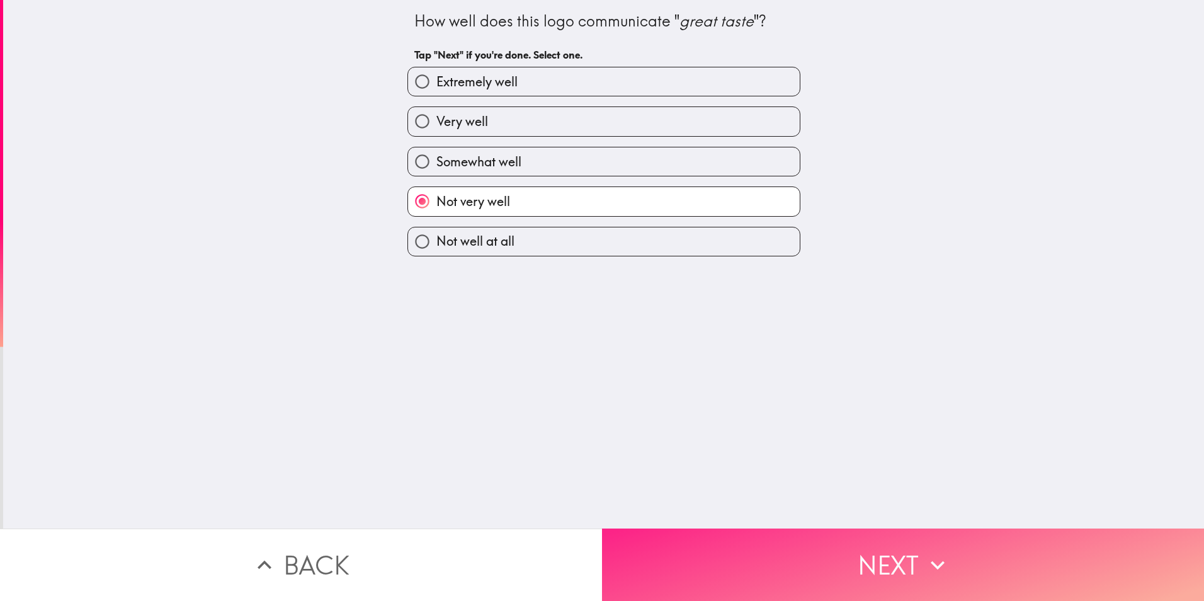
click at [670, 556] on button "Next" at bounding box center [903, 564] width 602 height 72
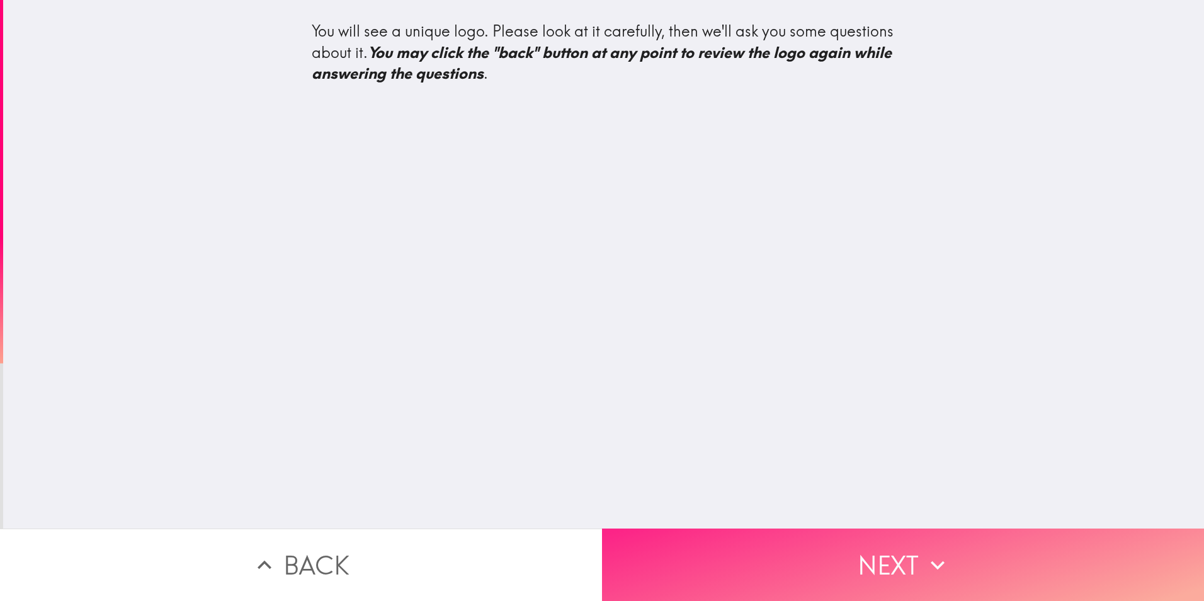
click at [696, 560] on button "Next" at bounding box center [903, 564] width 602 height 72
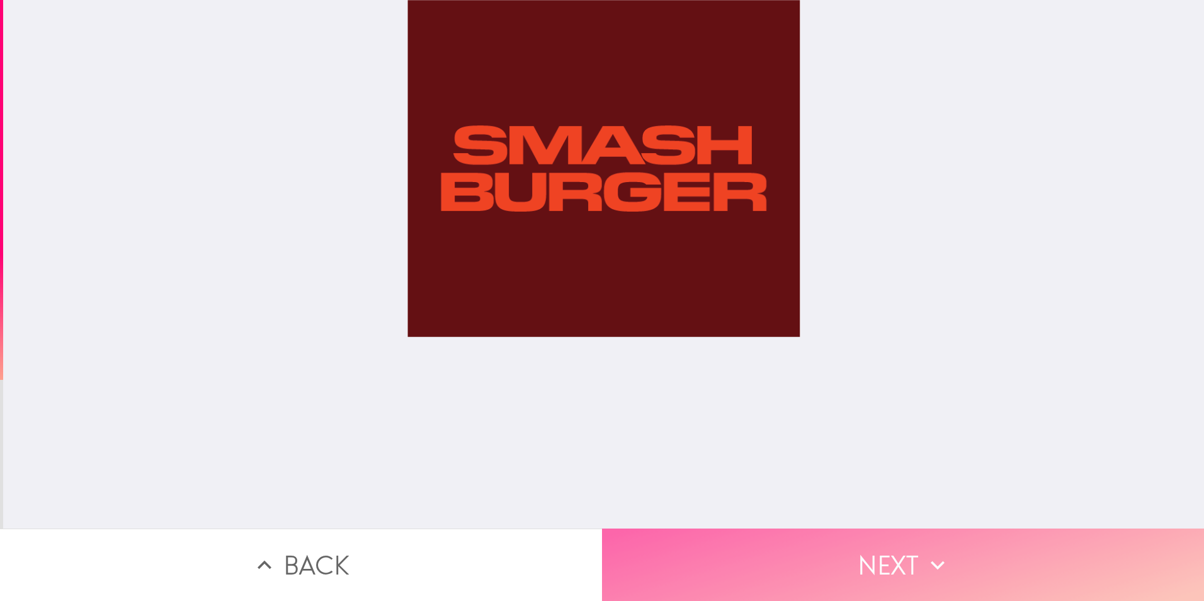
click at [679, 553] on button "Next" at bounding box center [903, 564] width 602 height 72
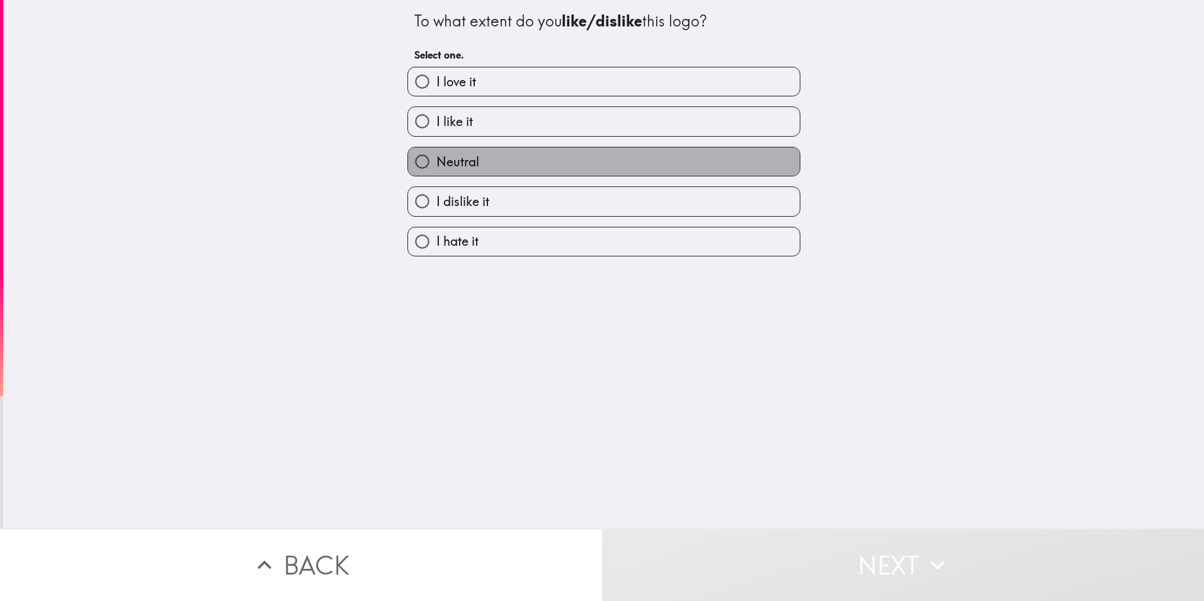
click at [436, 159] on span "Neutral" at bounding box center [457, 162] width 43 height 18
click at [435, 159] on input "Neutral" at bounding box center [422, 161] width 28 height 28
radio input "true"
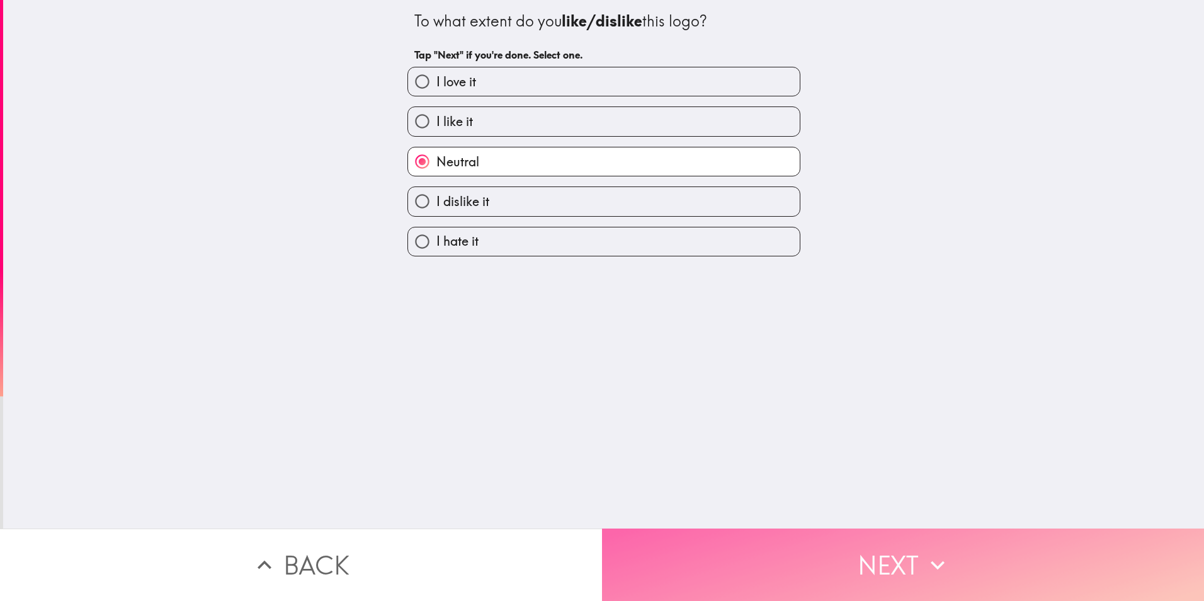
click at [697, 560] on button "Next" at bounding box center [903, 564] width 602 height 72
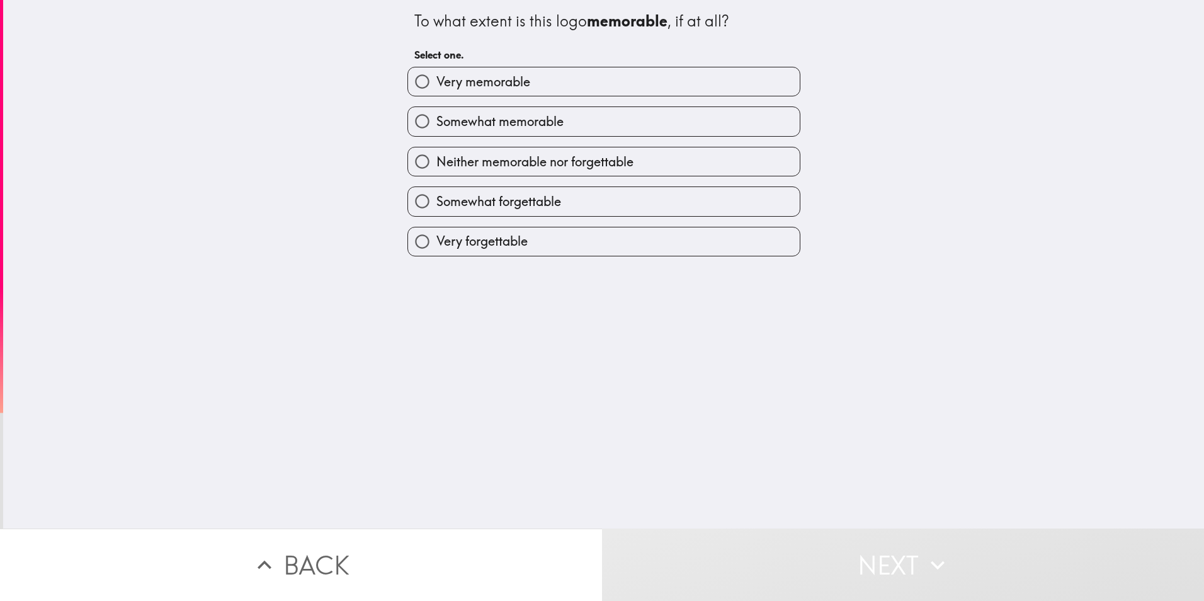
click at [482, 123] on span "Somewhat memorable" at bounding box center [499, 122] width 127 height 18
click at [436, 123] on input "Somewhat memorable" at bounding box center [422, 121] width 28 height 28
radio input "true"
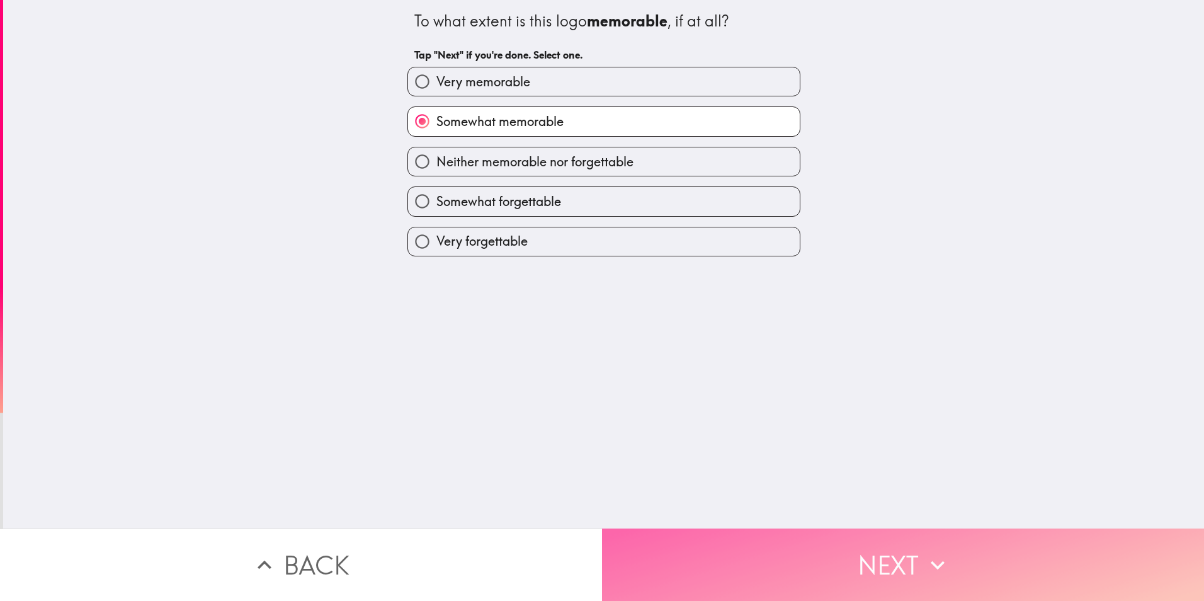
click at [677, 544] on button "Next" at bounding box center [903, 564] width 602 height 72
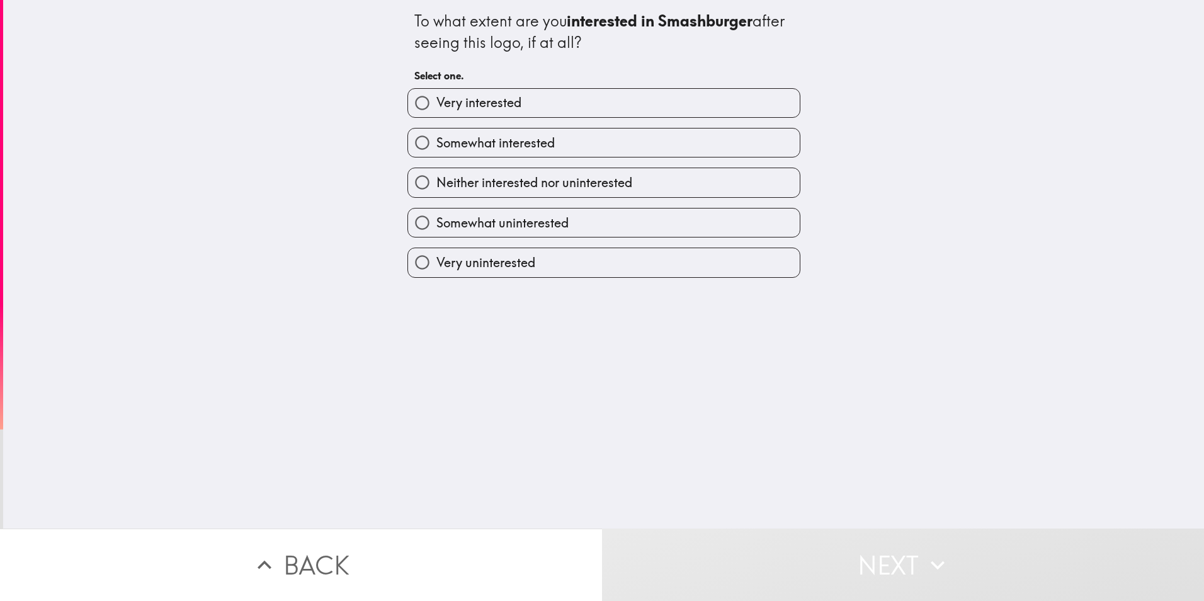
click at [468, 148] on span "Somewhat interested" at bounding box center [495, 143] width 118 height 18
click at [436, 148] on input "Somewhat interested" at bounding box center [422, 142] width 28 height 28
radio input "true"
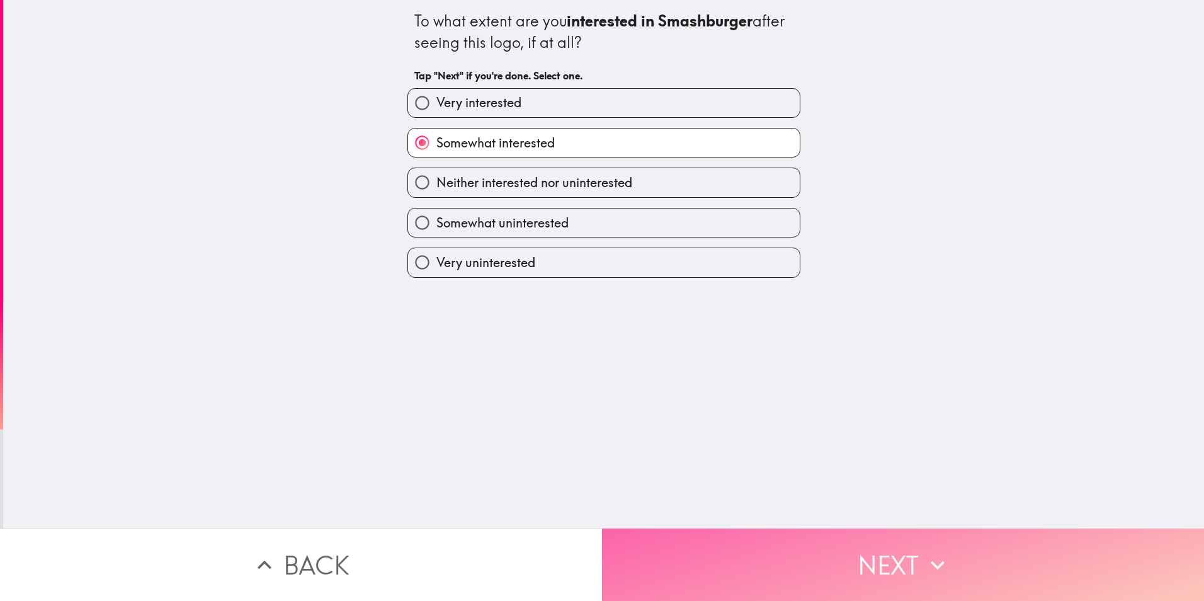
click at [711, 566] on button "Next" at bounding box center [903, 564] width 602 height 72
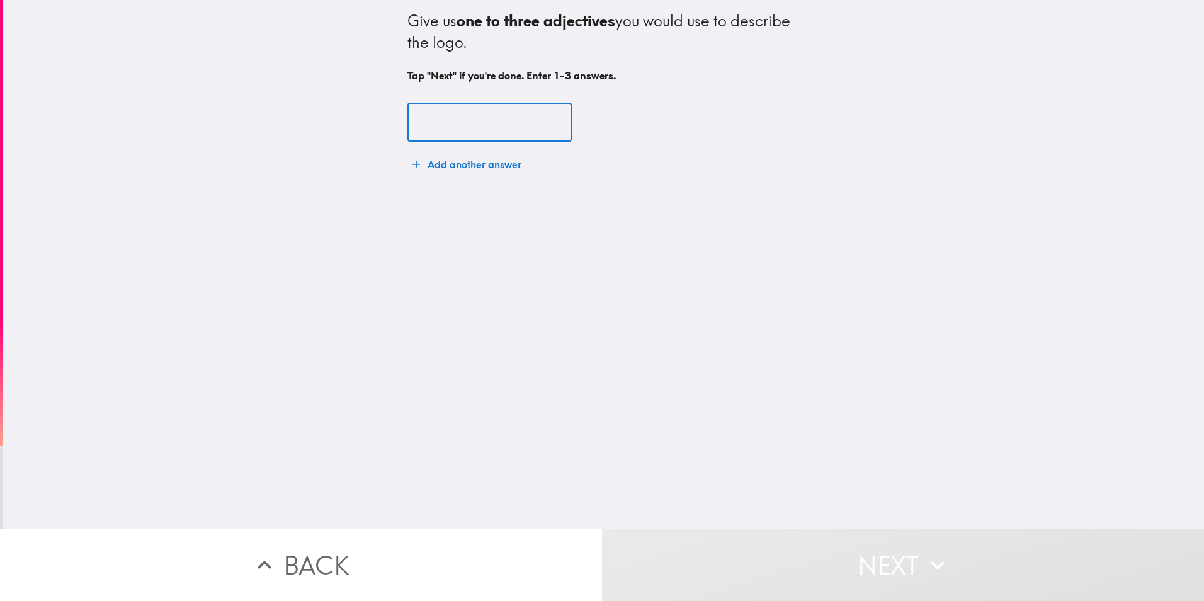
click at [437, 123] on input "text" at bounding box center [489, 122] width 164 height 39
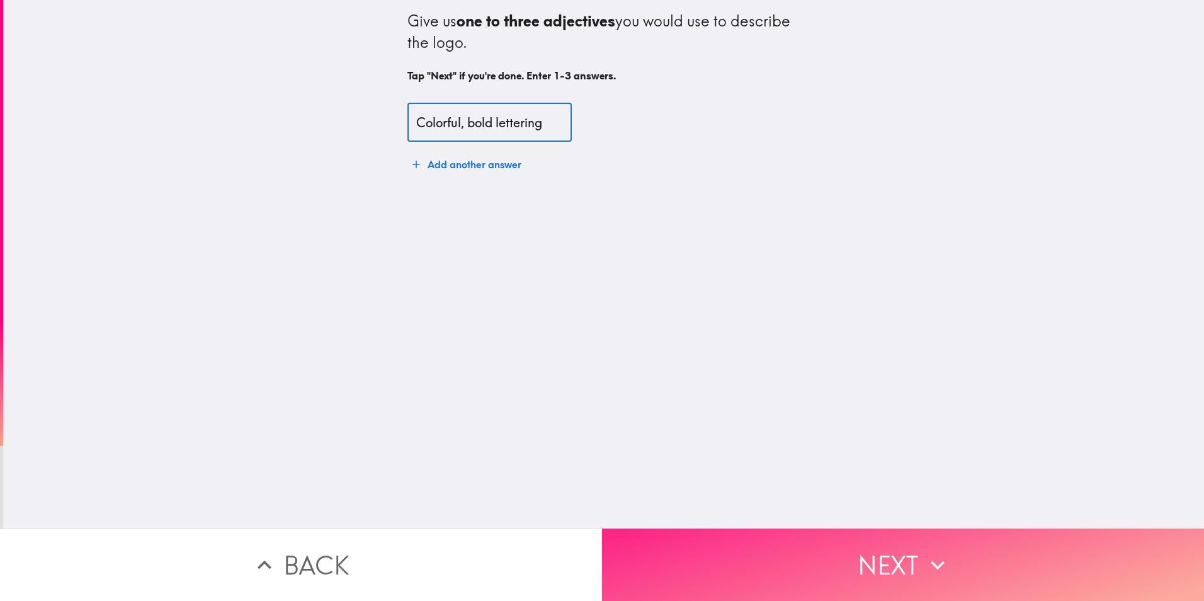
type input "Colorful, bold lettering"
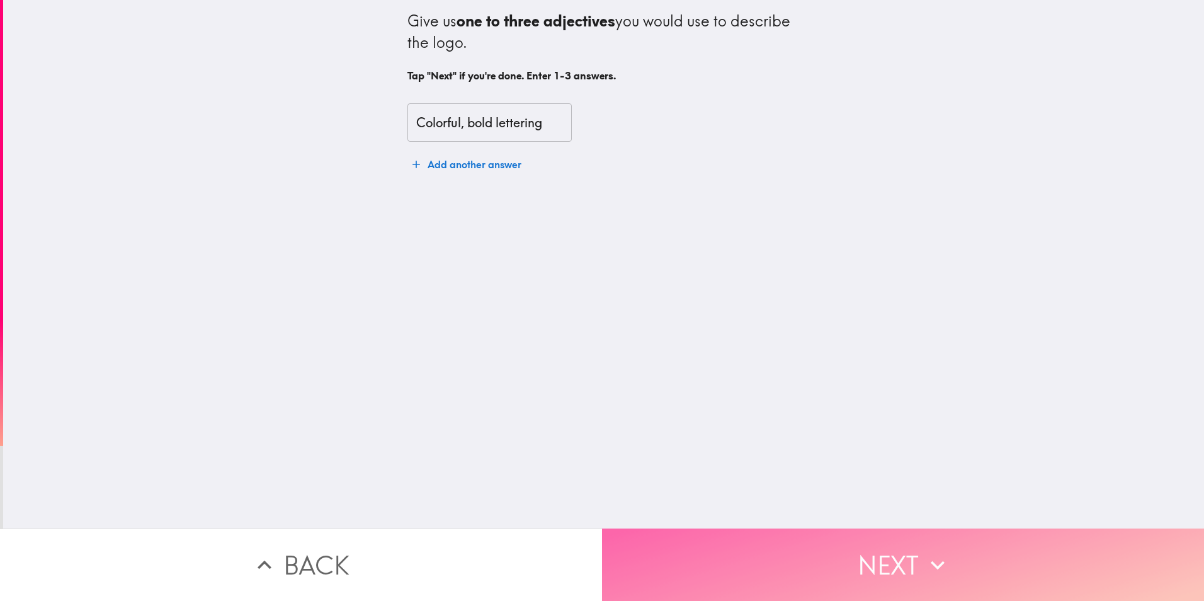
click at [675, 573] on button "Next" at bounding box center [903, 564] width 602 height 72
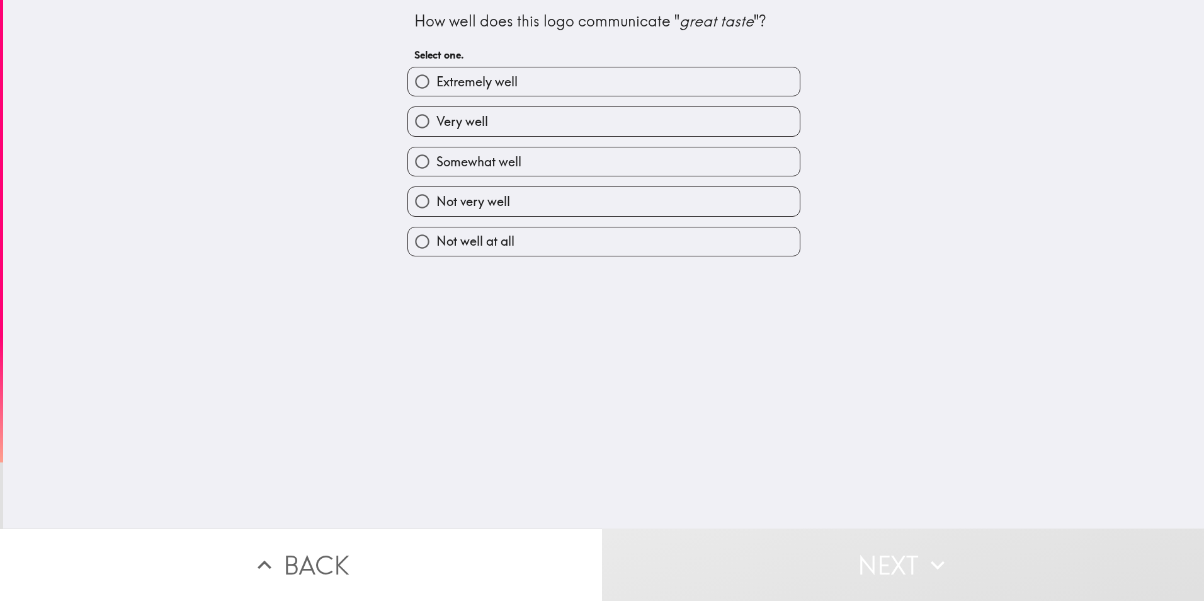
click at [442, 162] on span "Somewhat well" at bounding box center [478, 162] width 85 height 18
click at [436, 162] on input "Somewhat well" at bounding box center [422, 161] width 28 height 28
radio input "true"
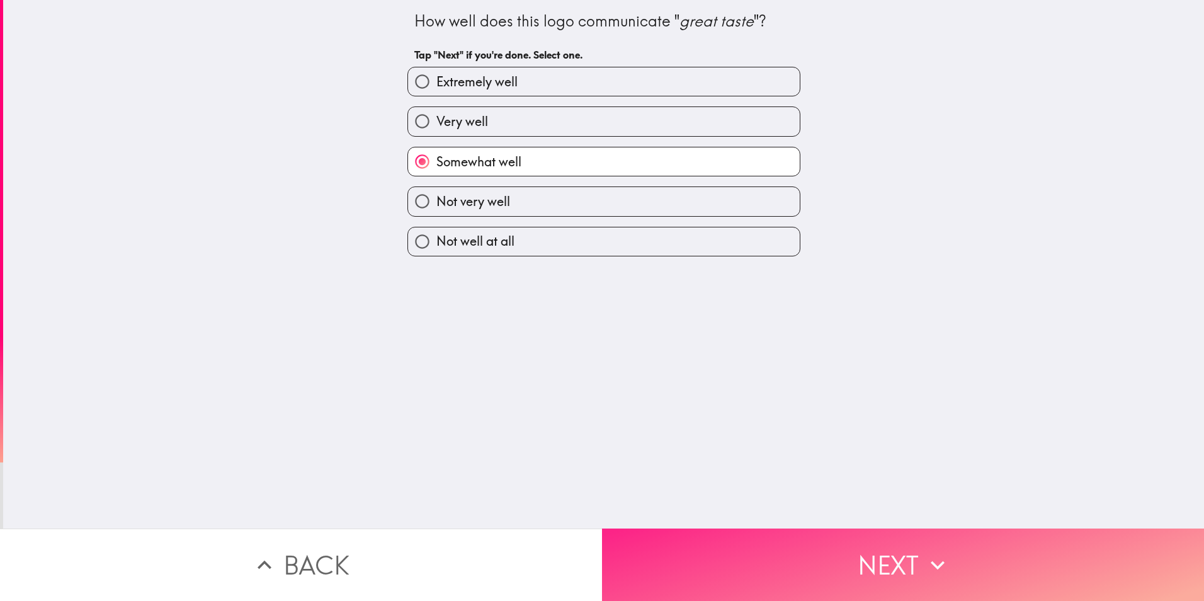
click at [727, 545] on button "Next" at bounding box center [903, 564] width 602 height 72
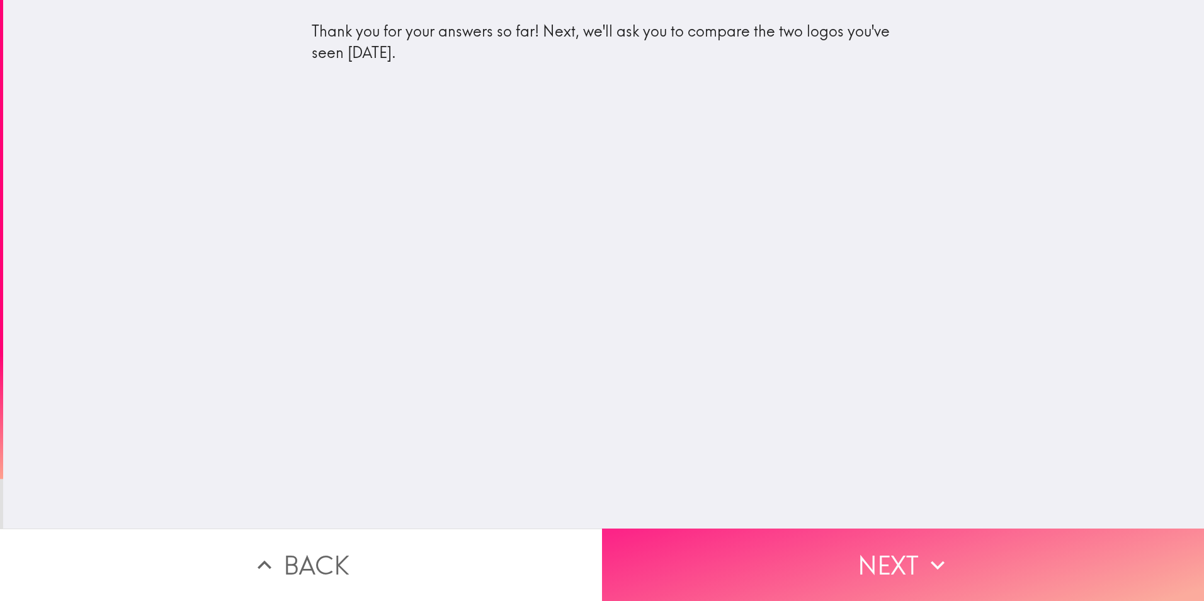
click at [733, 558] on button "Next" at bounding box center [903, 564] width 602 height 72
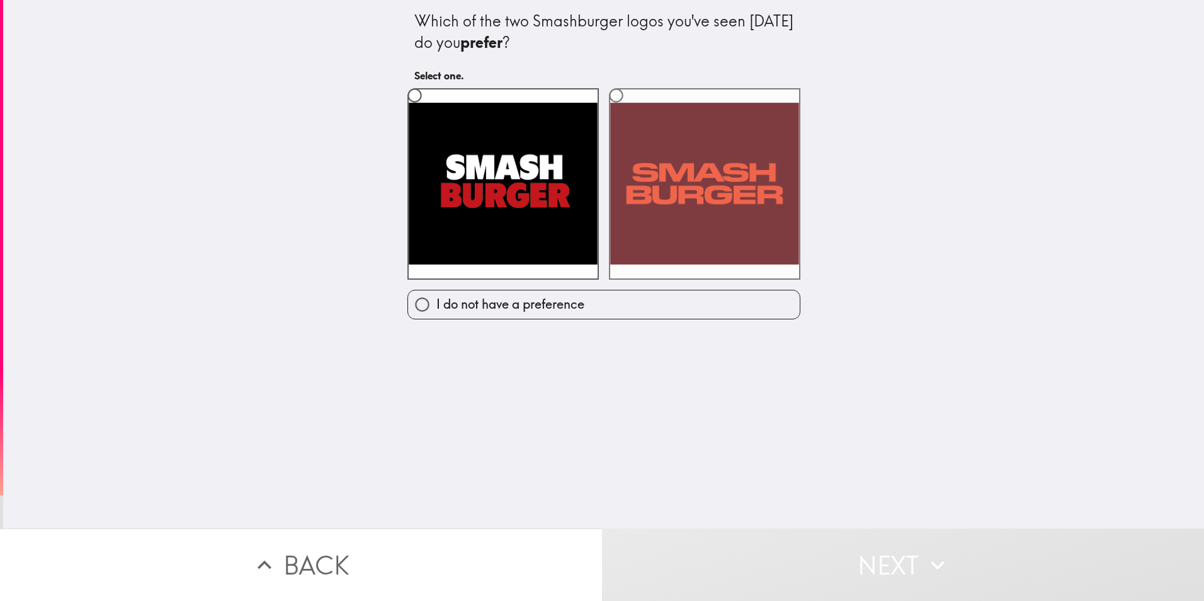
click at [608, 94] on input "radio" at bounding box center [616, 95] width 28 height 28
radio input "true"
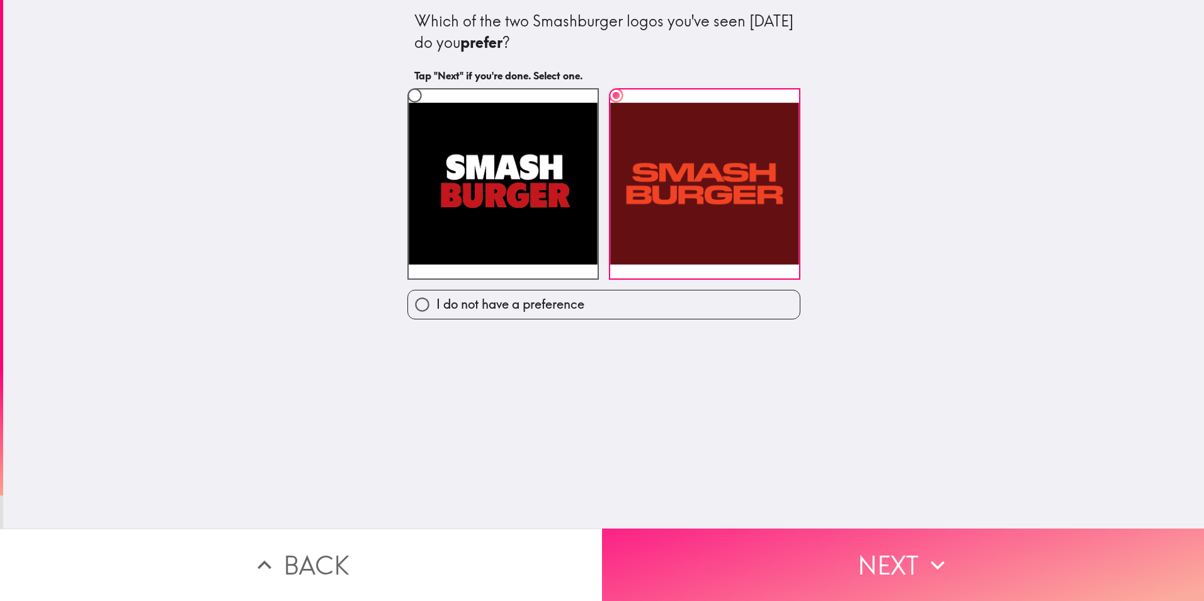
click at [709, 548] on button "Next" at bounding box center [903, 564] width 602 height 72
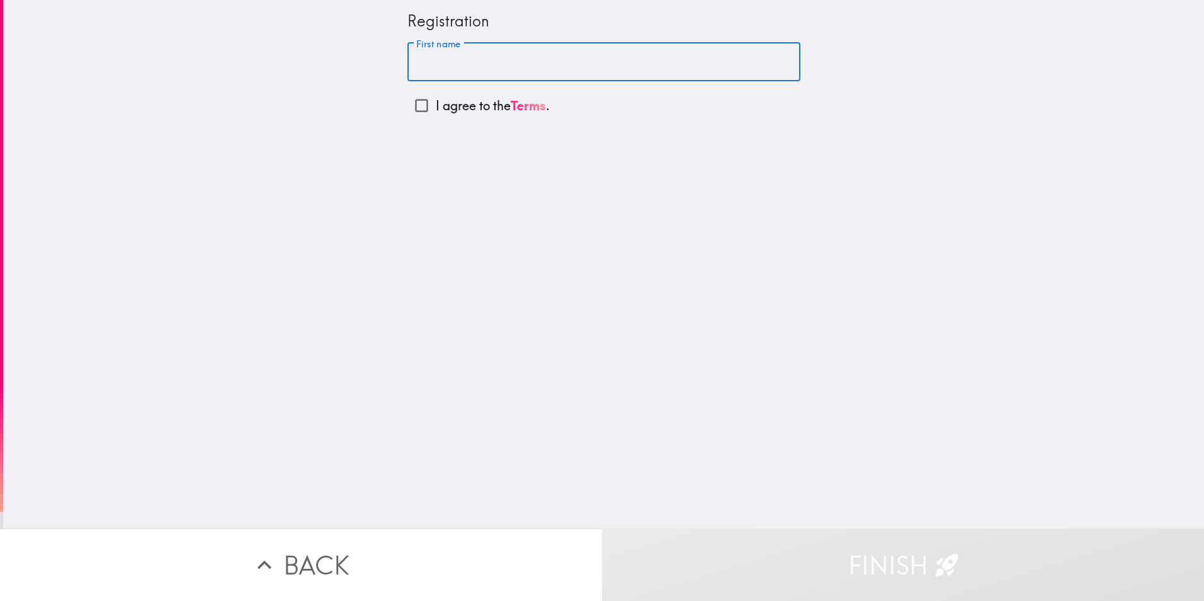
click at [495, 60] on input "First name" at bounding box center [603, 62] width 393 height 39
type input "[PERSON_NAME]"
click at [414, 112] on input "I agree to the Terms ." at bounding box center [421, 105] width 28 height 28
checkbox input "true"
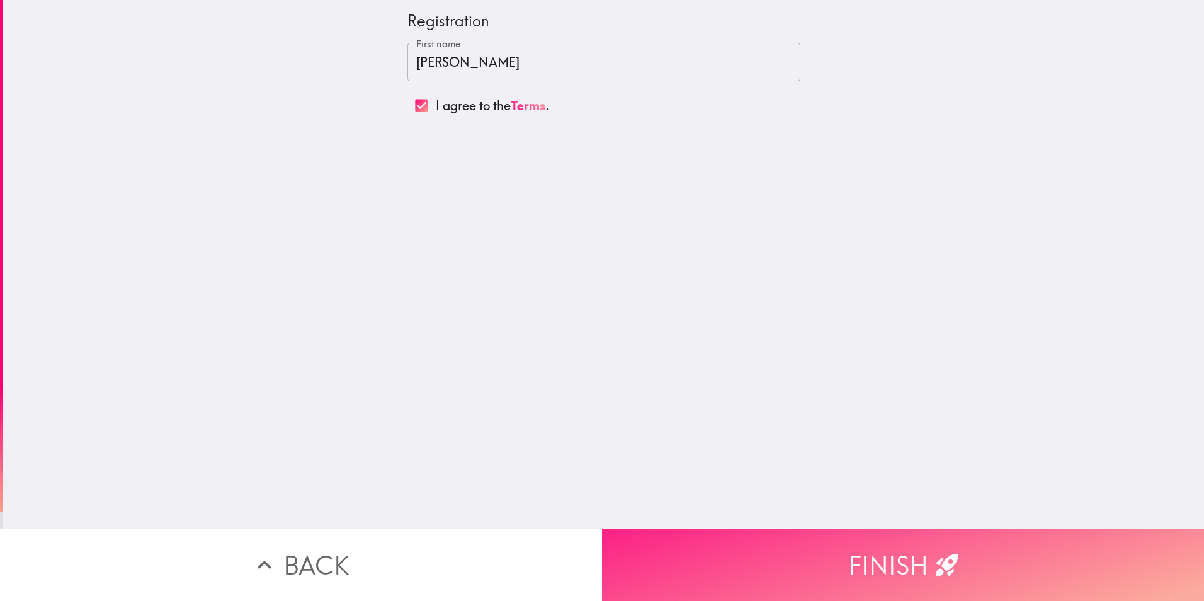
click at [691, 556] on button "Finish" at bounding box center [903, 564] width 602 height 72
